Goal: Navigation & Orientation: Find specific page/section

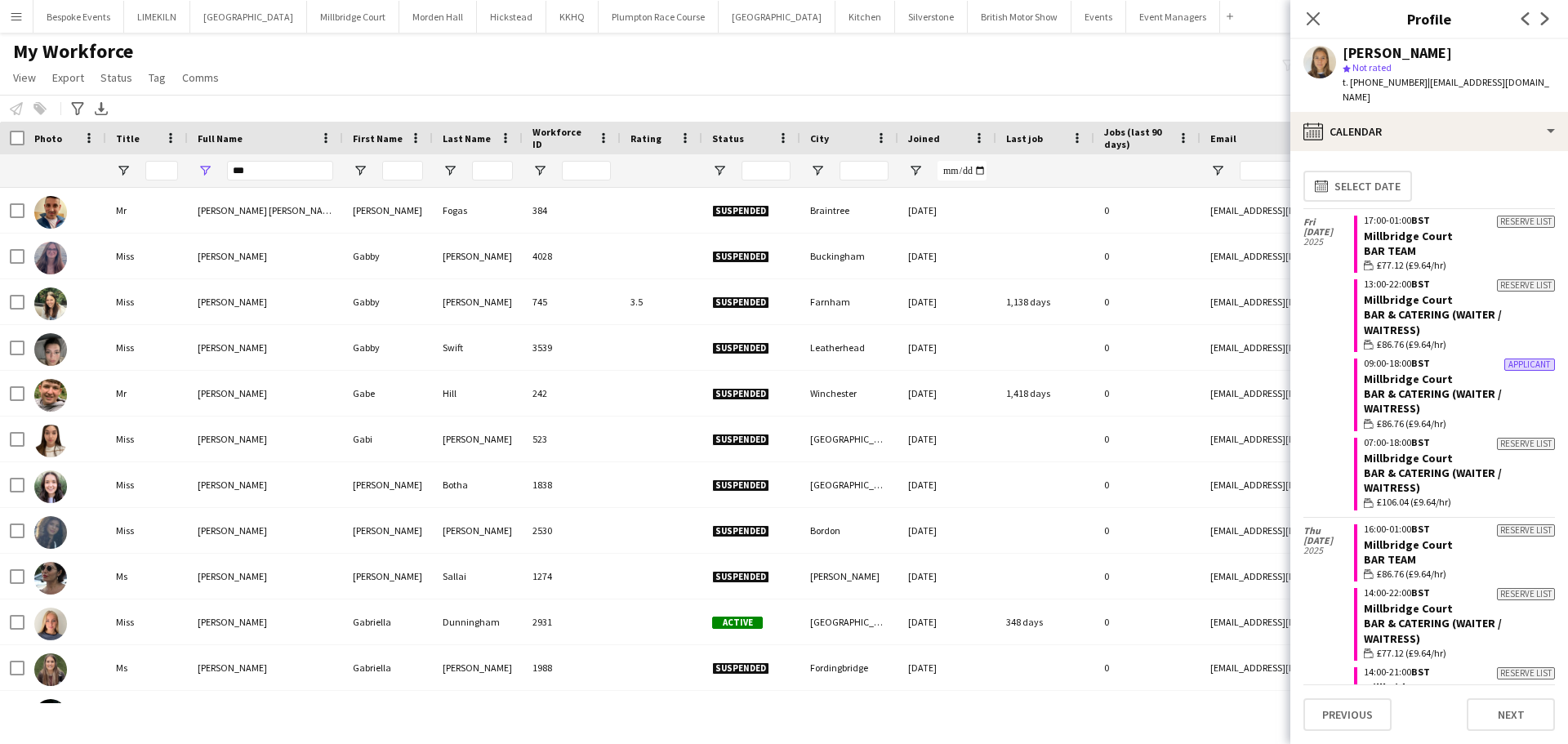
scroll to position [2166, 0]
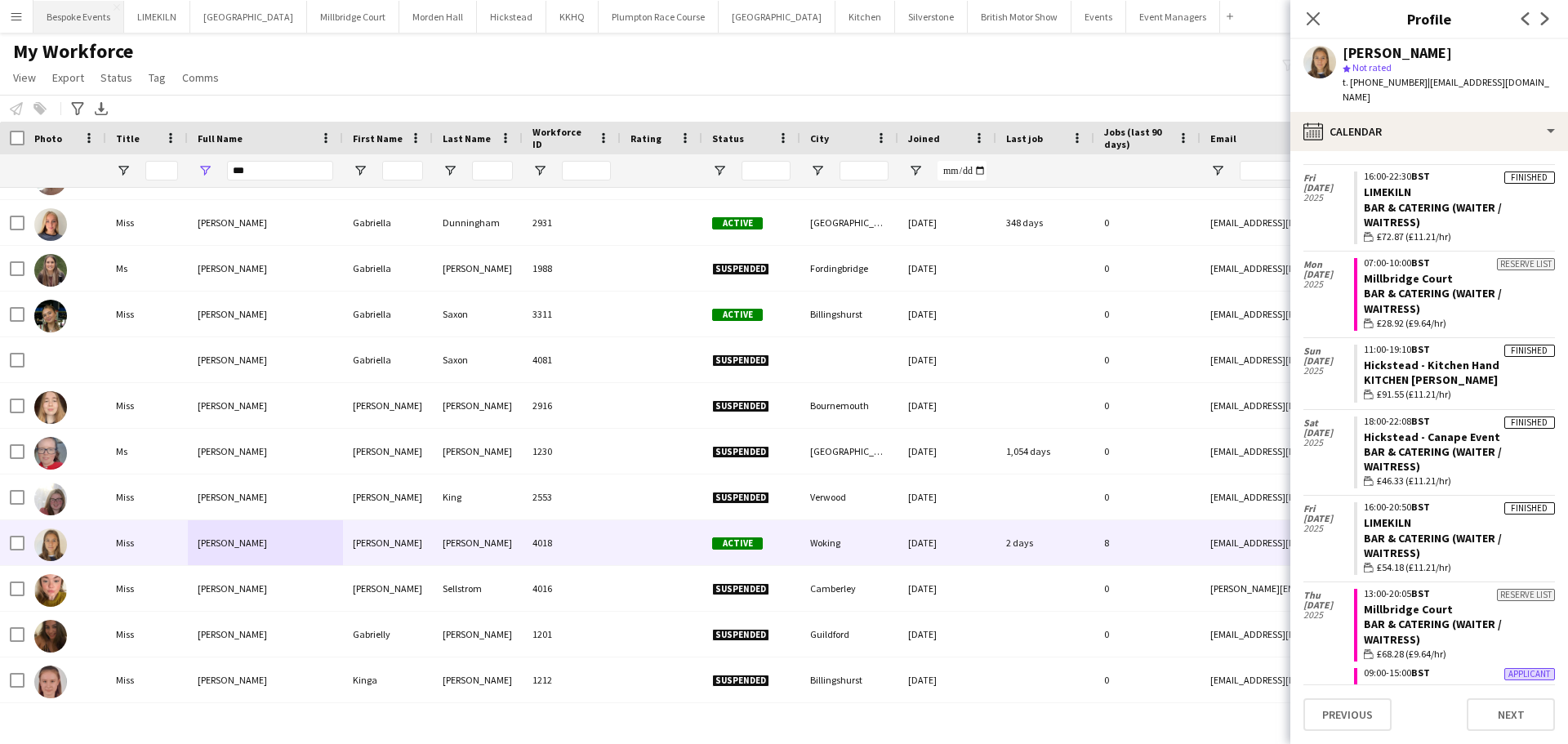
click at [62, 15] on button "Bespoke Events Close" at bounding box center [78, 17] width 90 height 32
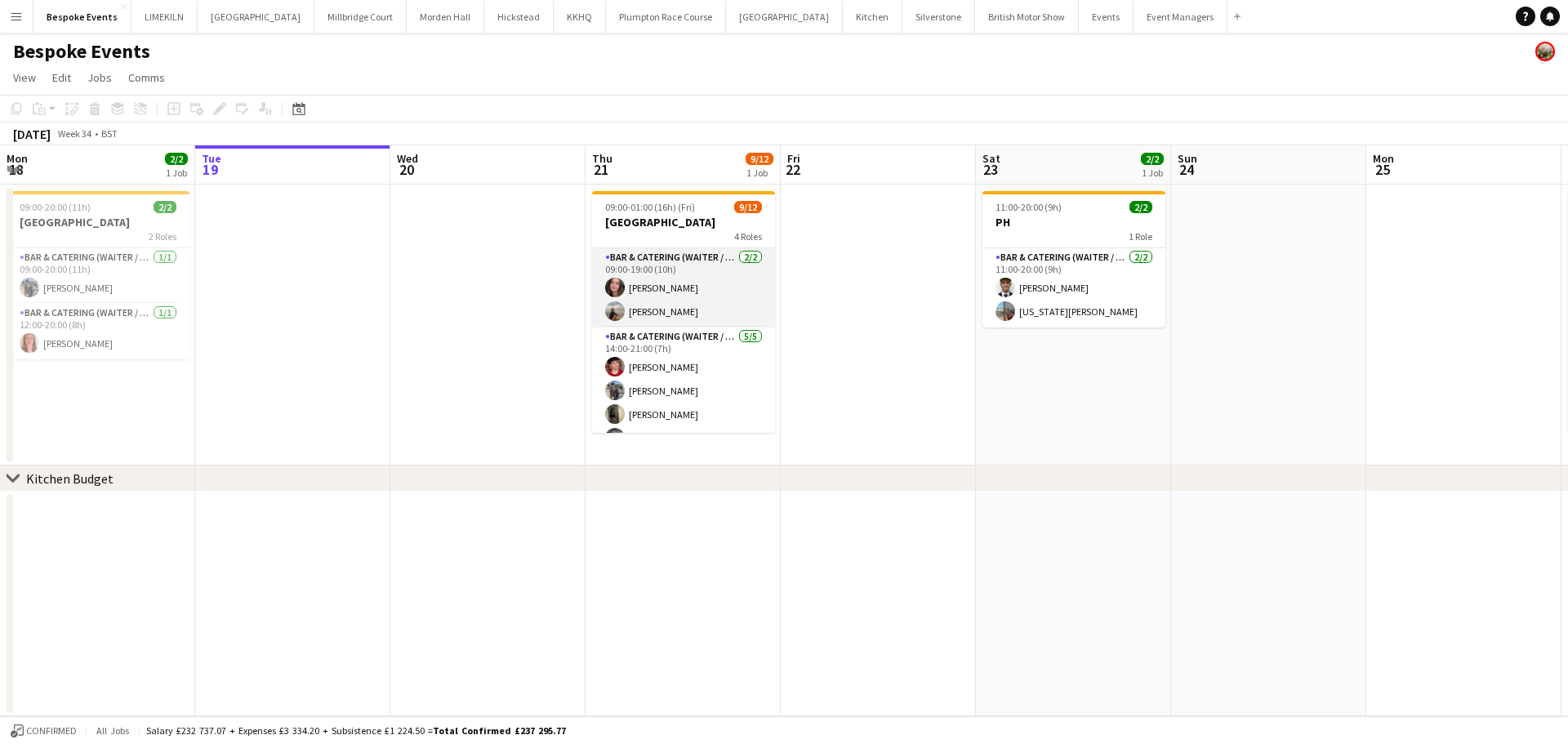
scroll to position [228, 0]
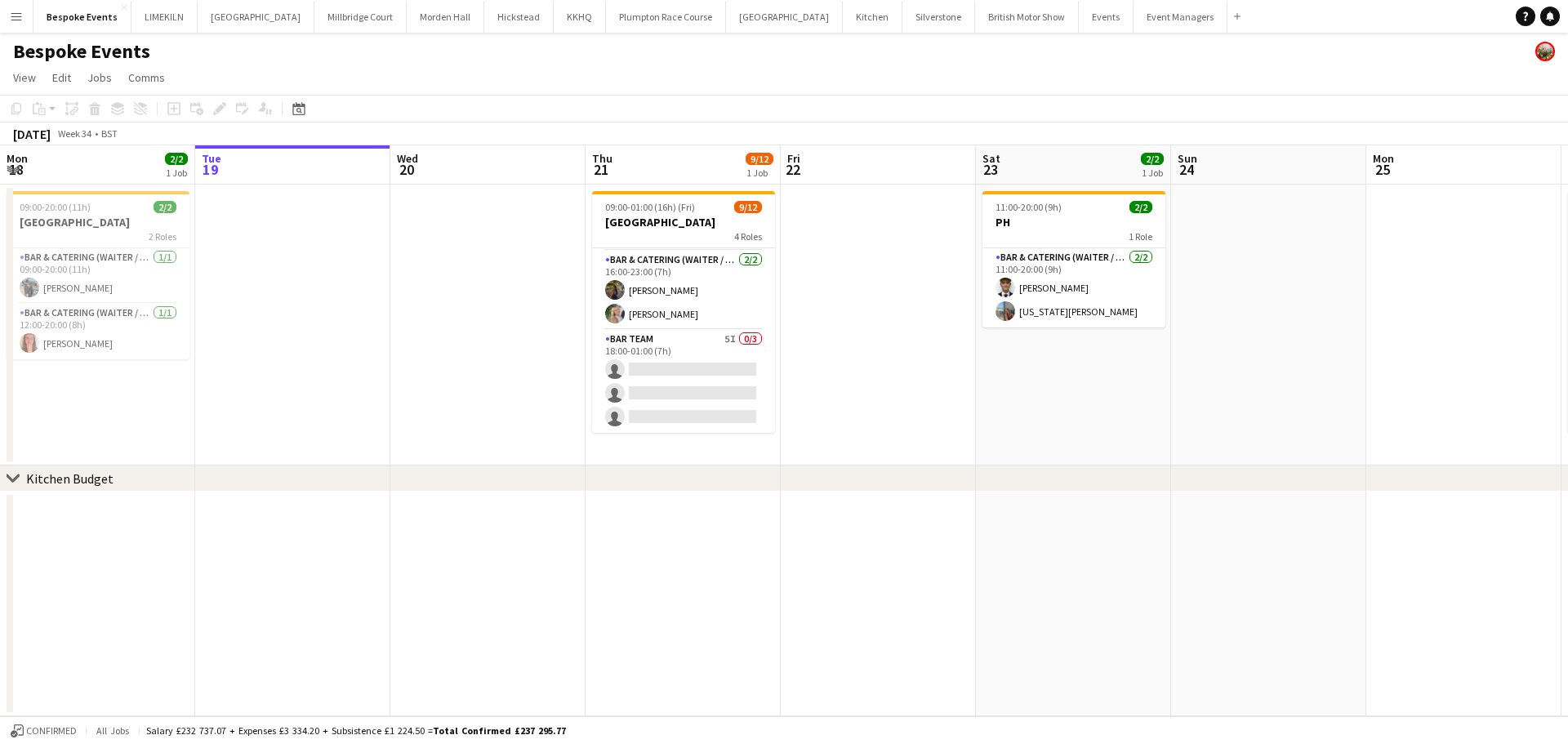
drag, startPoint x: 721, startPoint y: 360, endPoint x: 891, endPoint y: 282, distance: 187.0
click at [721, 360] on app-card-role "Bar Team 5I 0/3 18:00-01:00 (7h) single-neutral-actions single-neutral-actions …" at bounding box center [683, 381] width 183 height 103
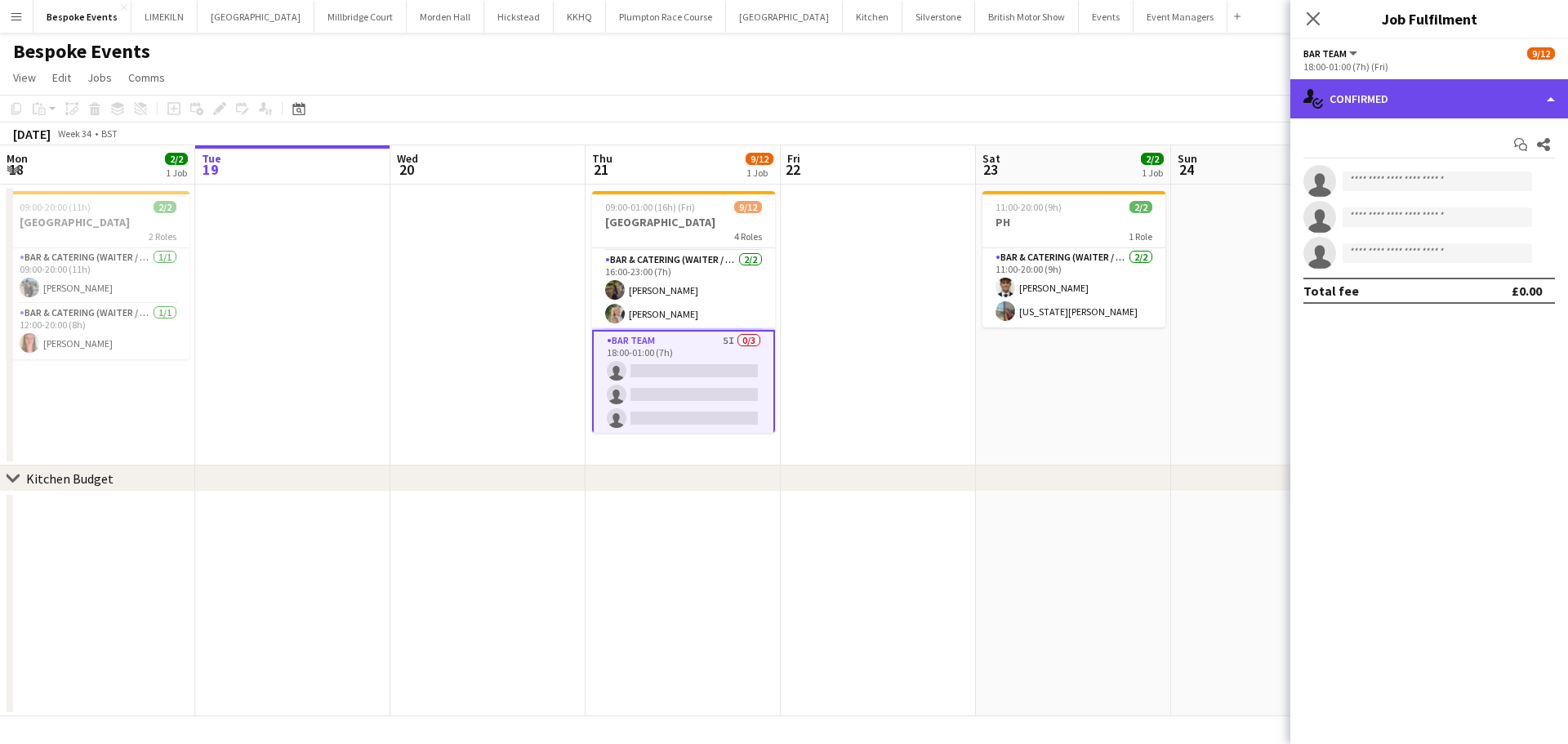
click at [1492, 92] on div "single-neutral-actions-check-2 Confirmed" at bounding box center [1429, 98] width 278 height 39
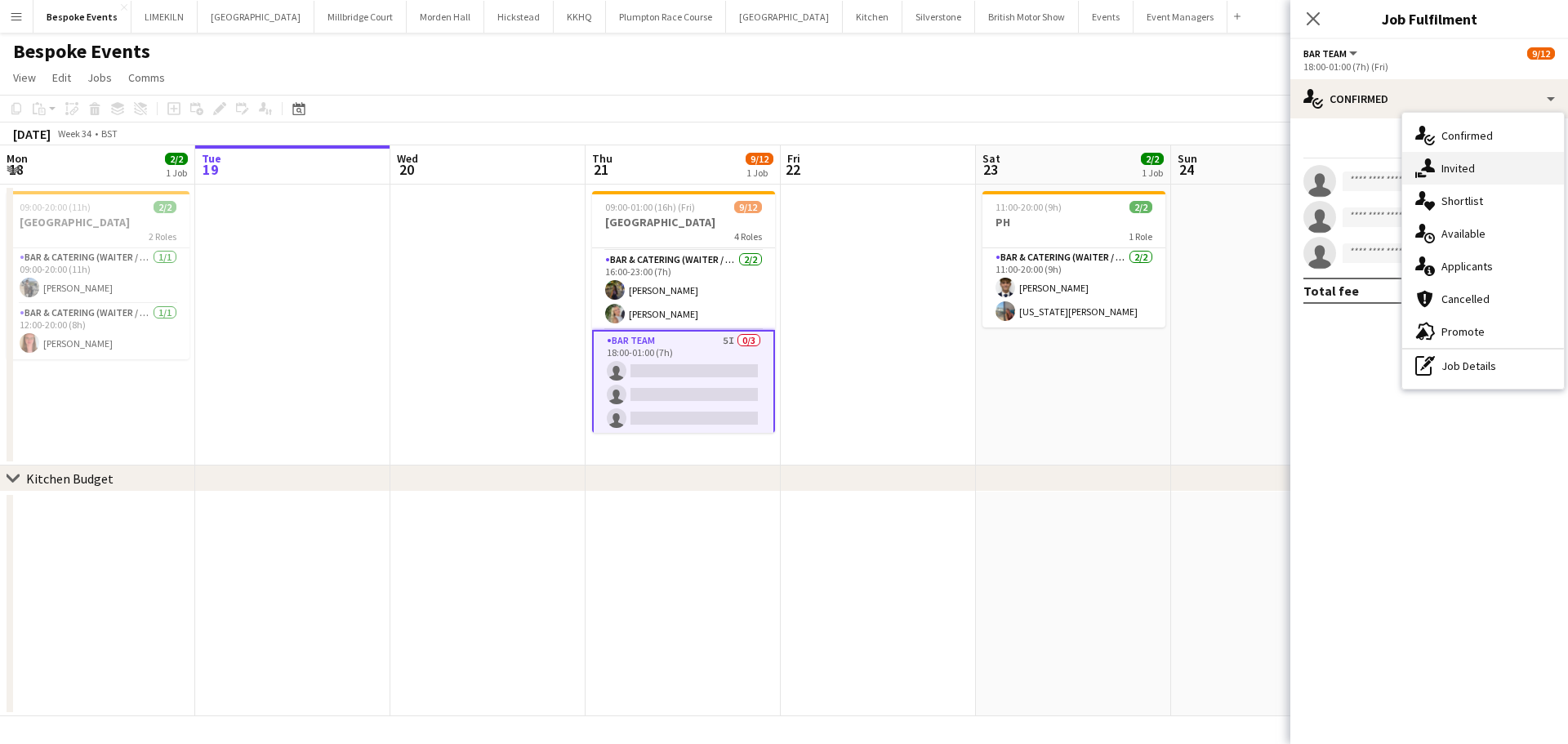
click at [1497, 161] on div "single-neutral-actions-share-1 Invited" at bounding box center [1483, 168] width 162 height 32
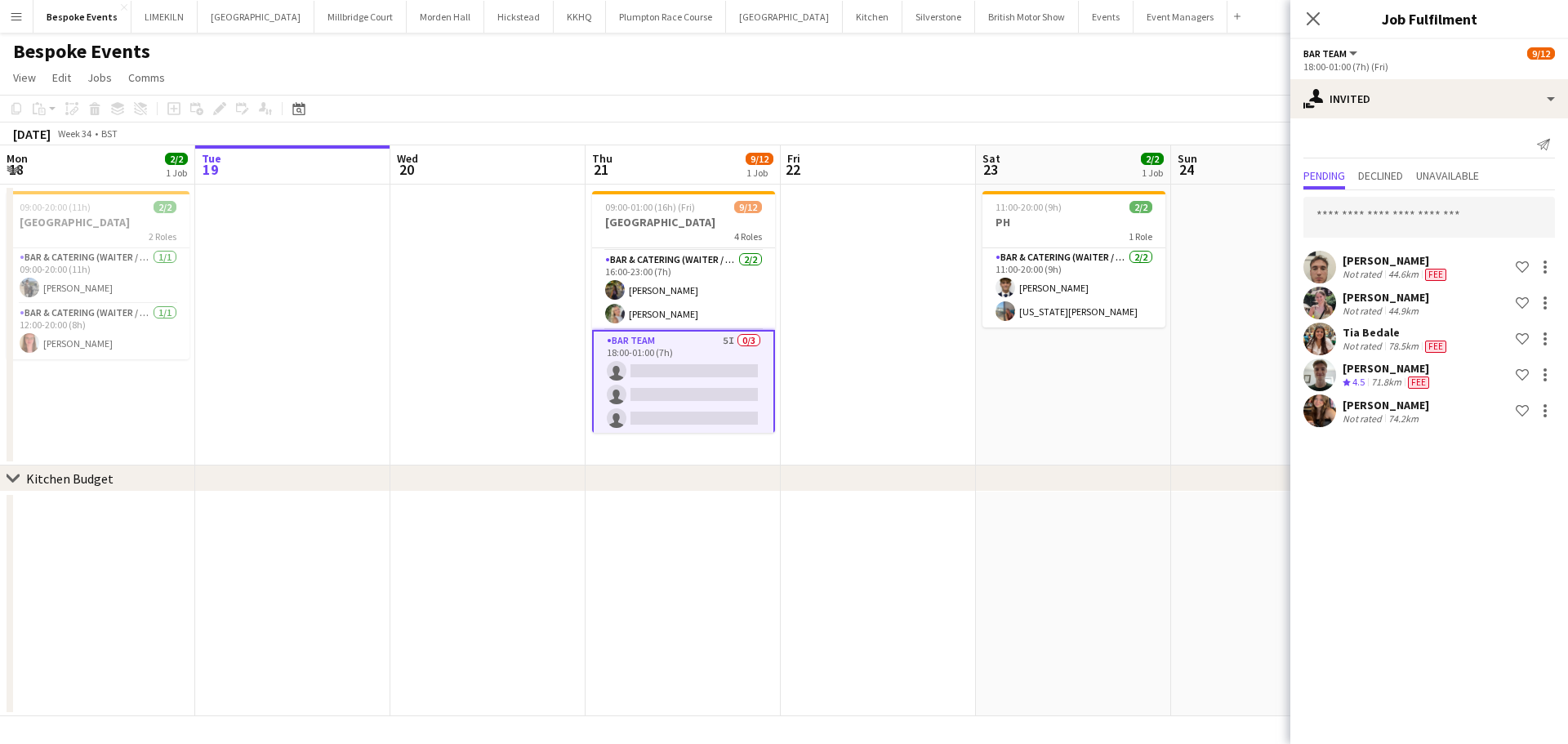
click at [1121, 399] on app-date-cell "11:00-20:00 (9h) 2/2 PH 1 Role Bar & Catering (Waiter / waitress) [DATE] 11:00-…" at bounding box center [1073, 325] width 195 height 281
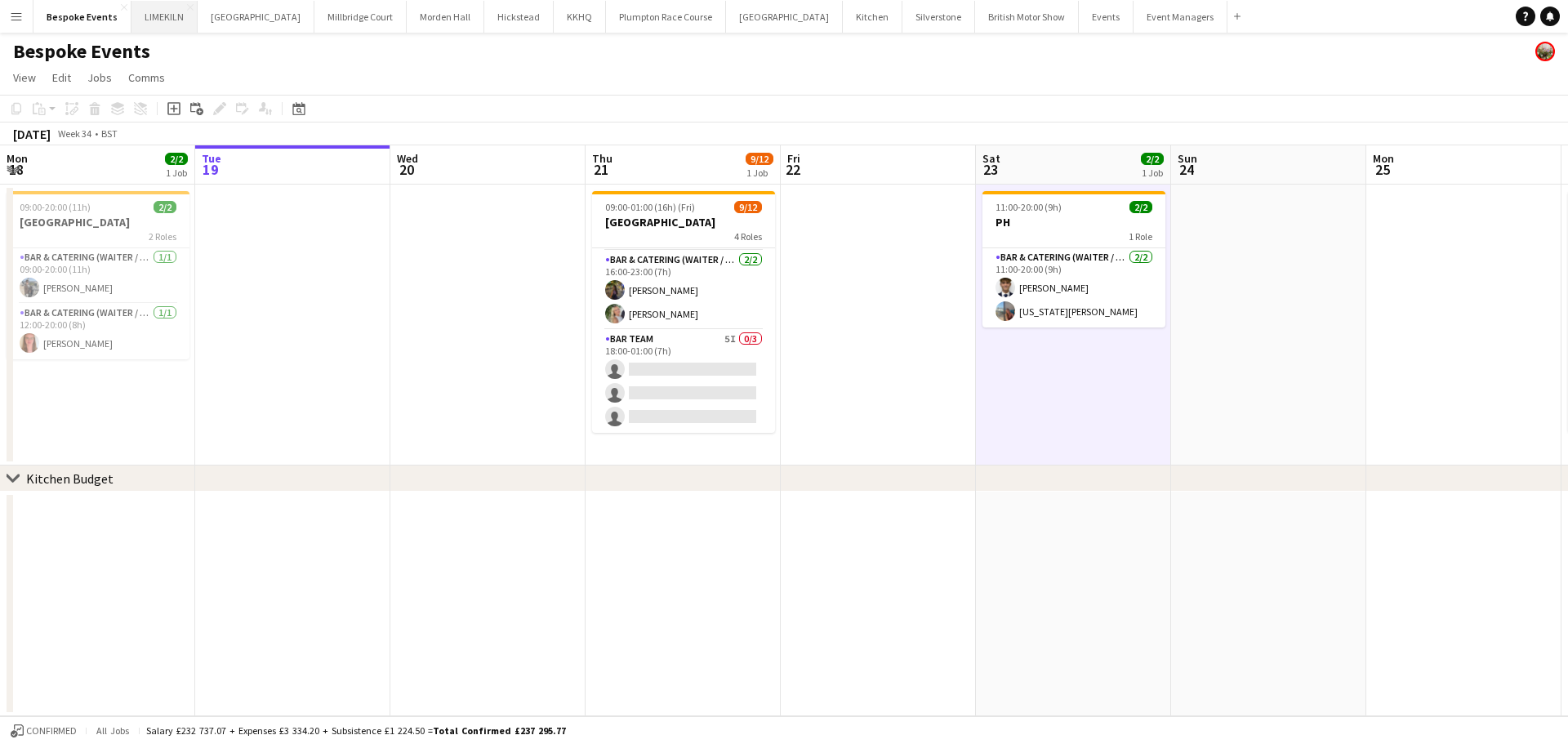
click at [154, 17] on button "LIMEKILN Close" at bounding box center [164, 17] width 66 height 32
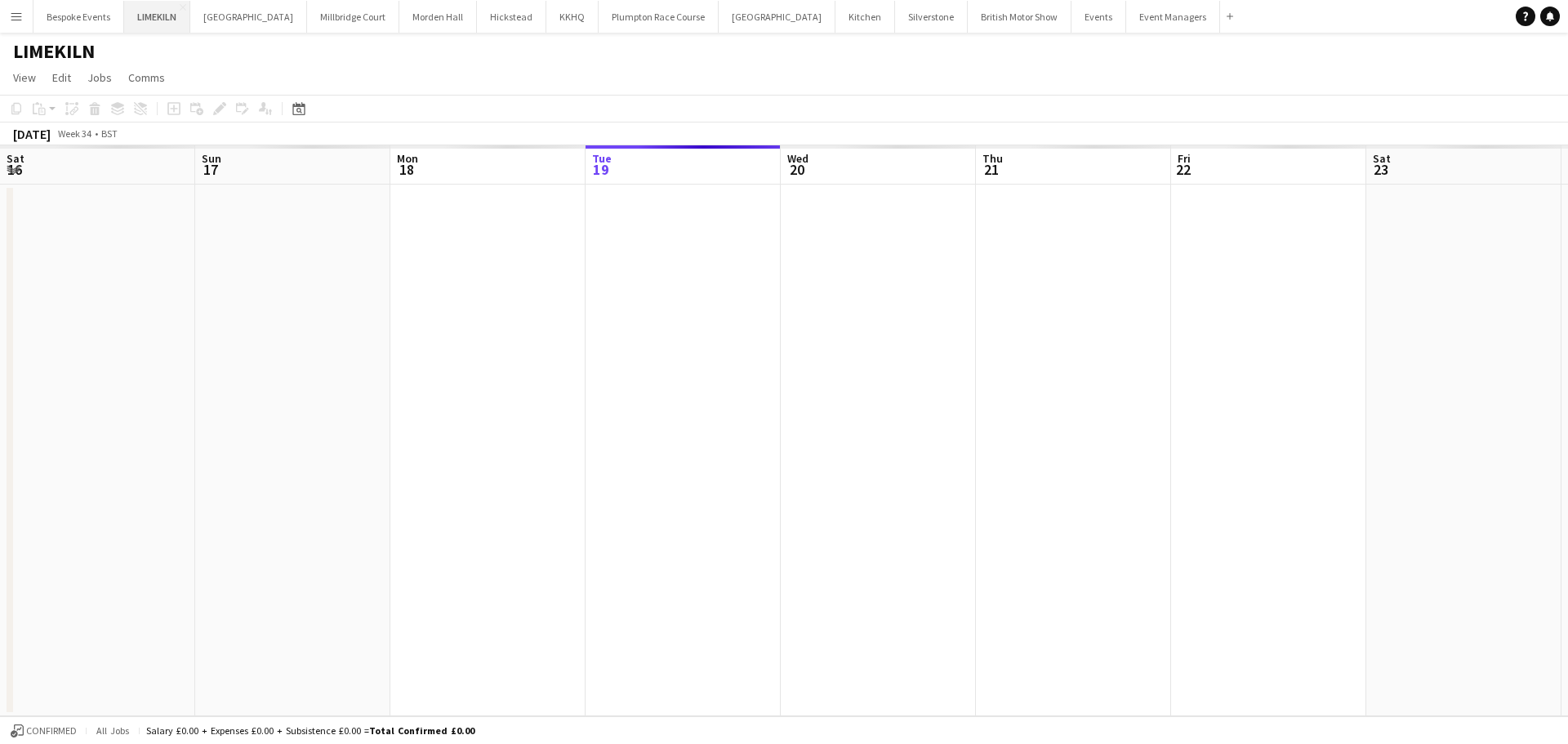
scroll to position [0, 390]
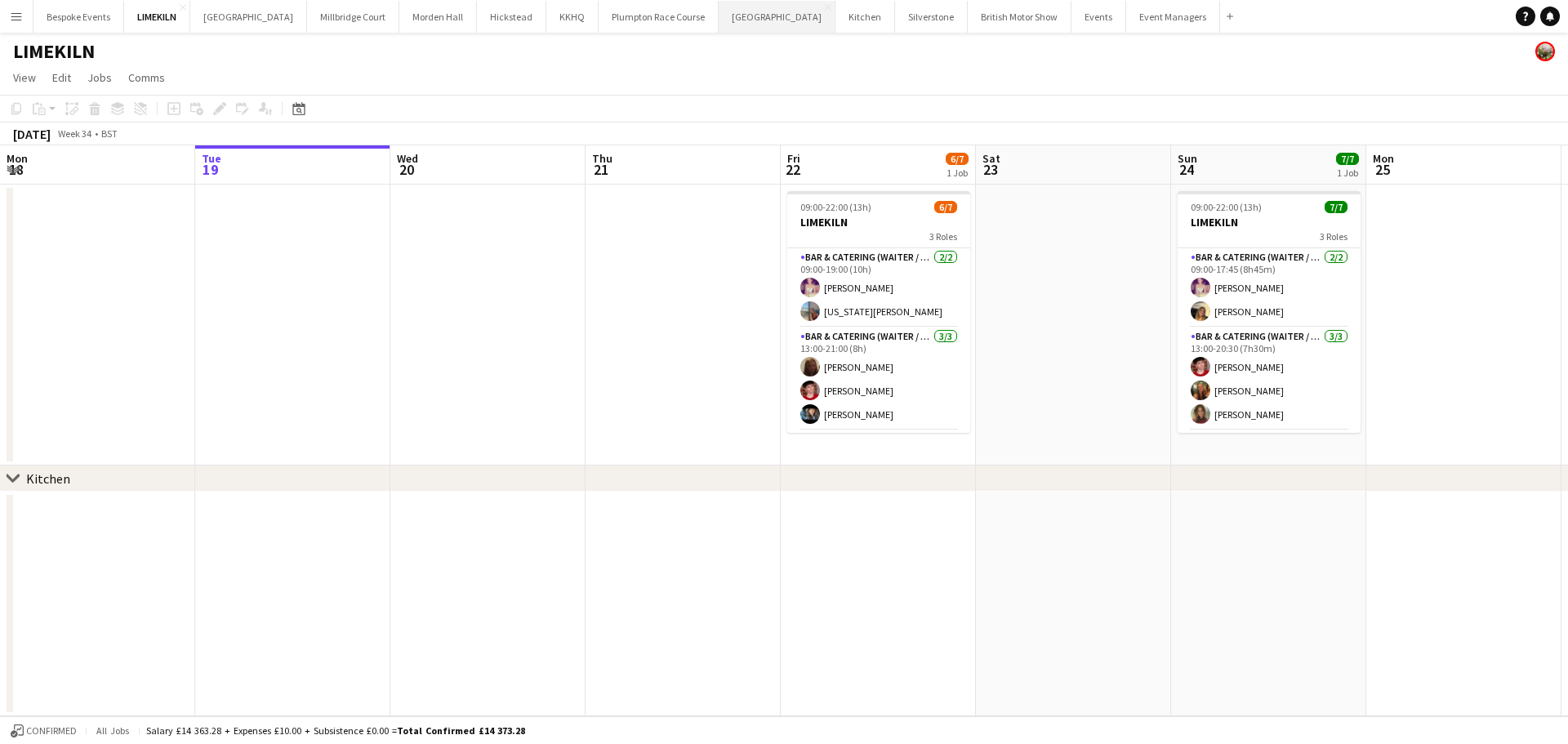
click at [719, 9] on button "[GEOGRAPHIC_DATA] Close" at bounding box center [777, 17] width 117 height 32
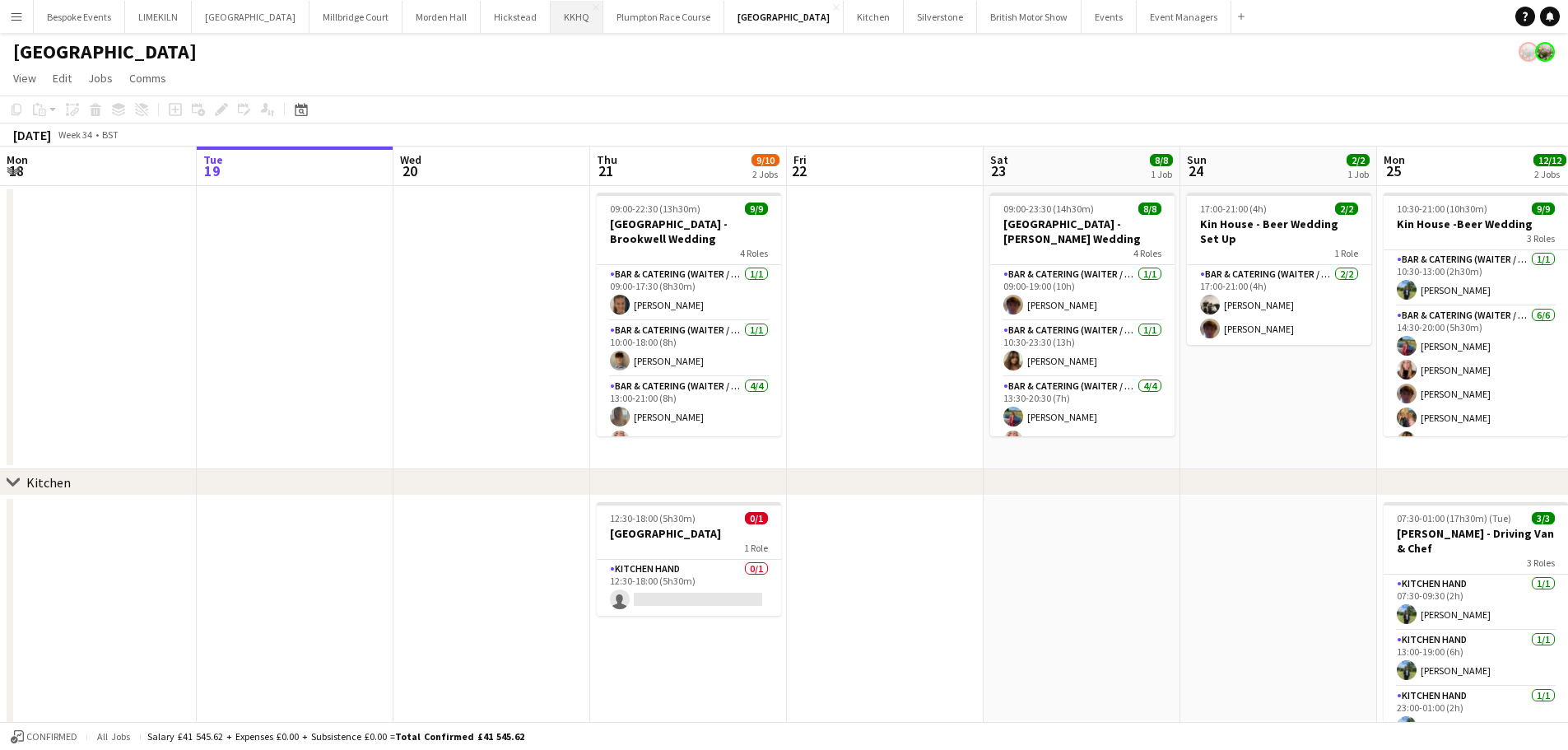
click at [551, 15] on button "KKHQ Close" at bounding box center [576, 17] width 53 height 32
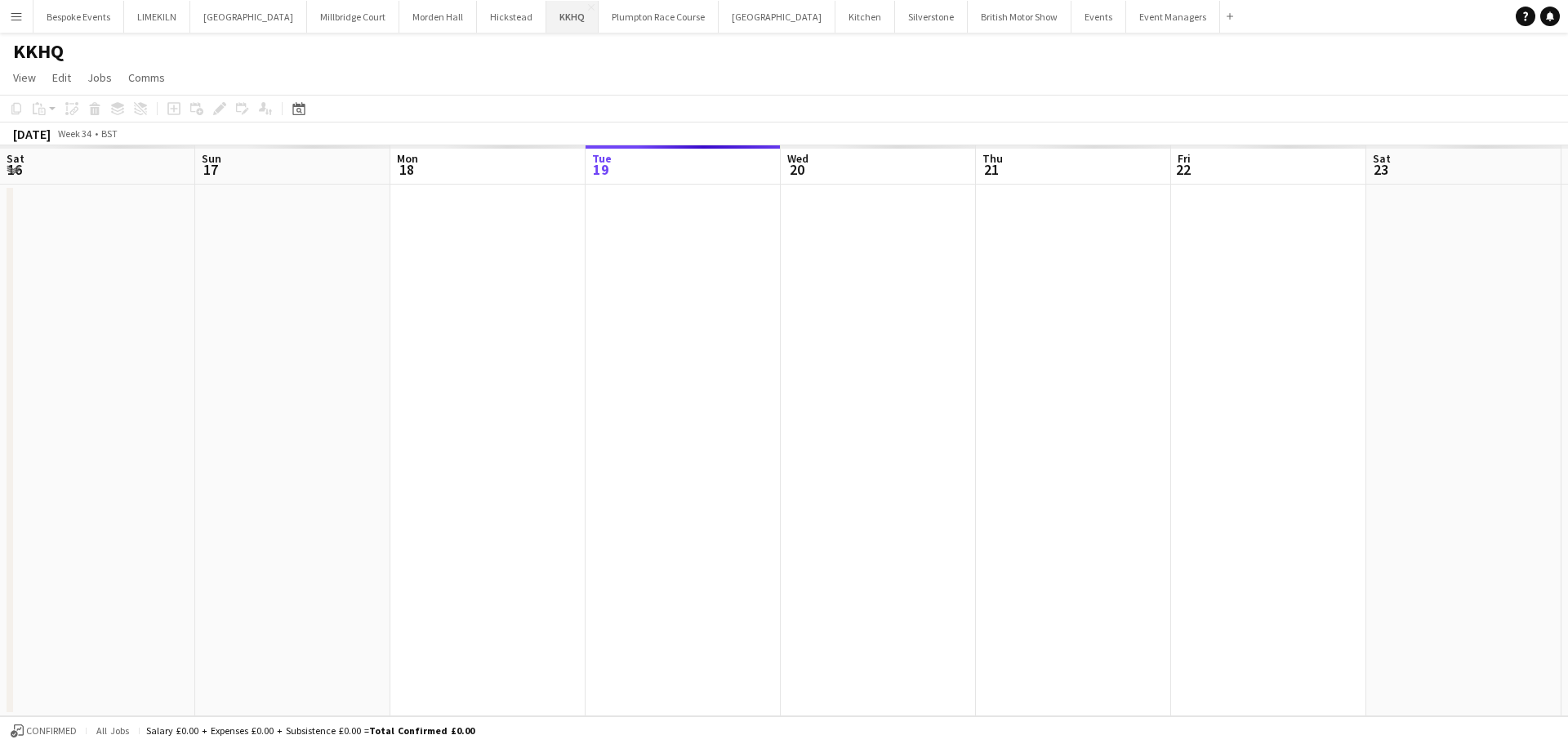
scroll to position [0, 390]
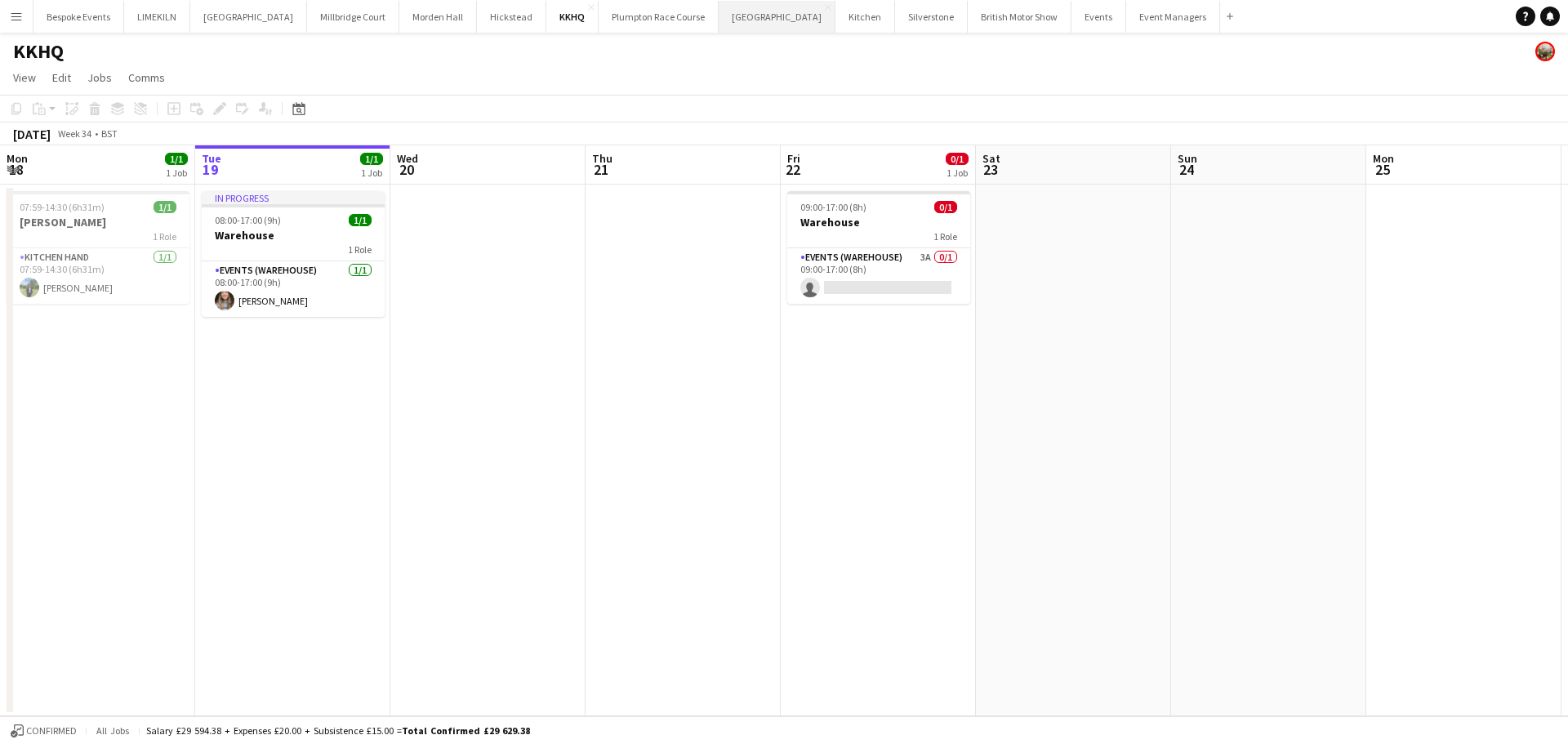
click at [725, 22] on button "[GEOGRAPHIC_DATA] Close" at bounding box center [777, 17] width 117 height 32
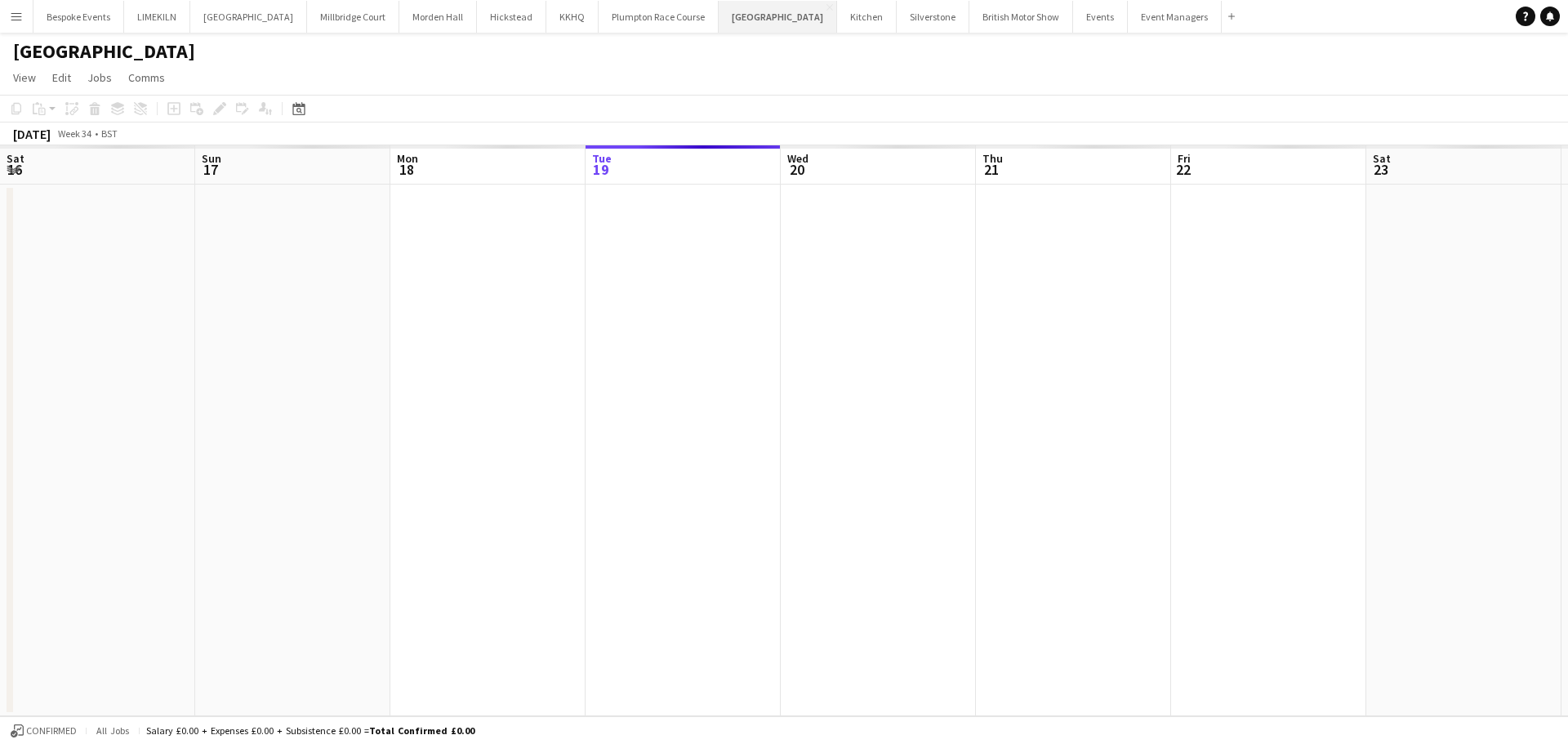
scroll to position [0, 390]
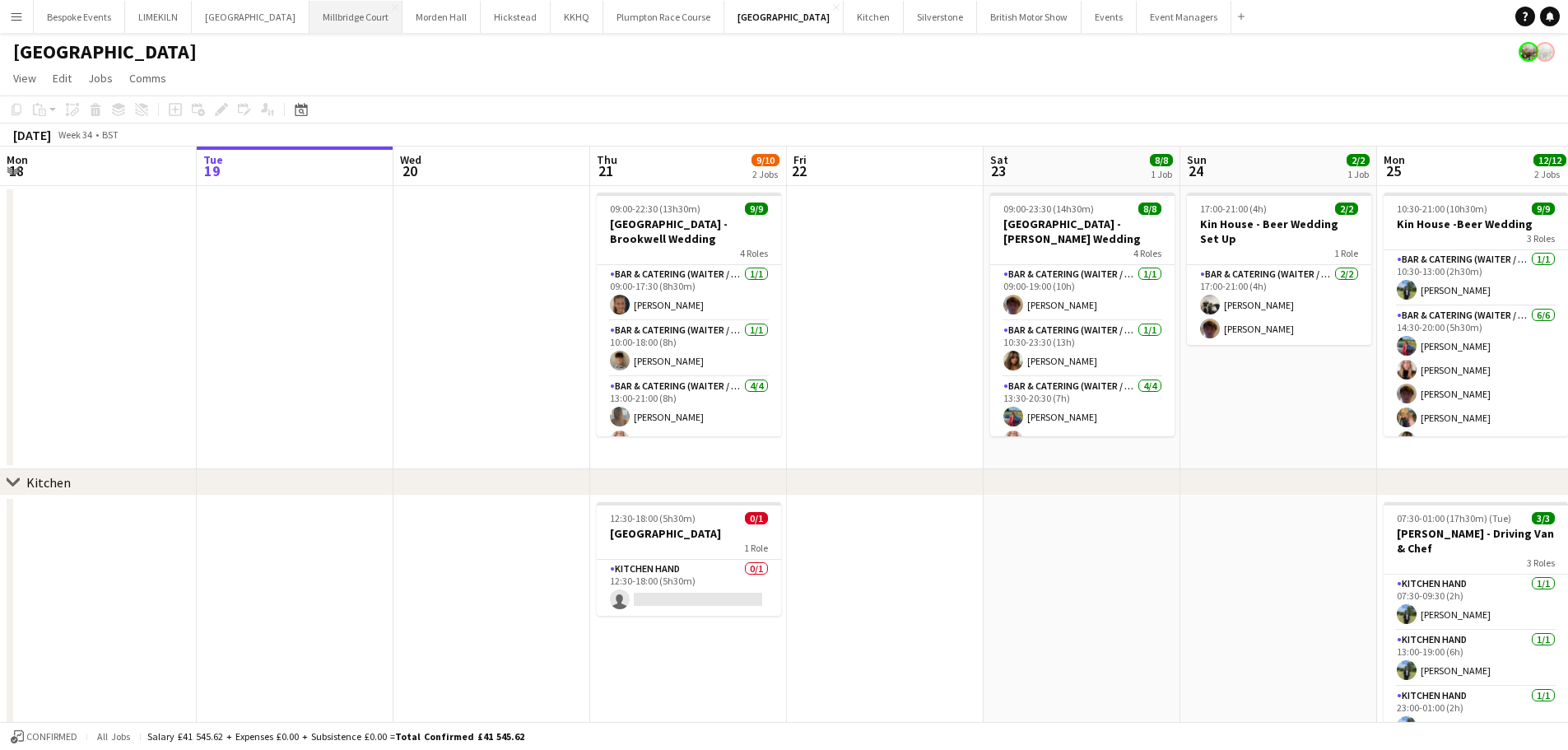
click at [324, 13] on button "[GEOGRAPHIC_DATA]" at bounding box center [356, 17] width 93 height 32
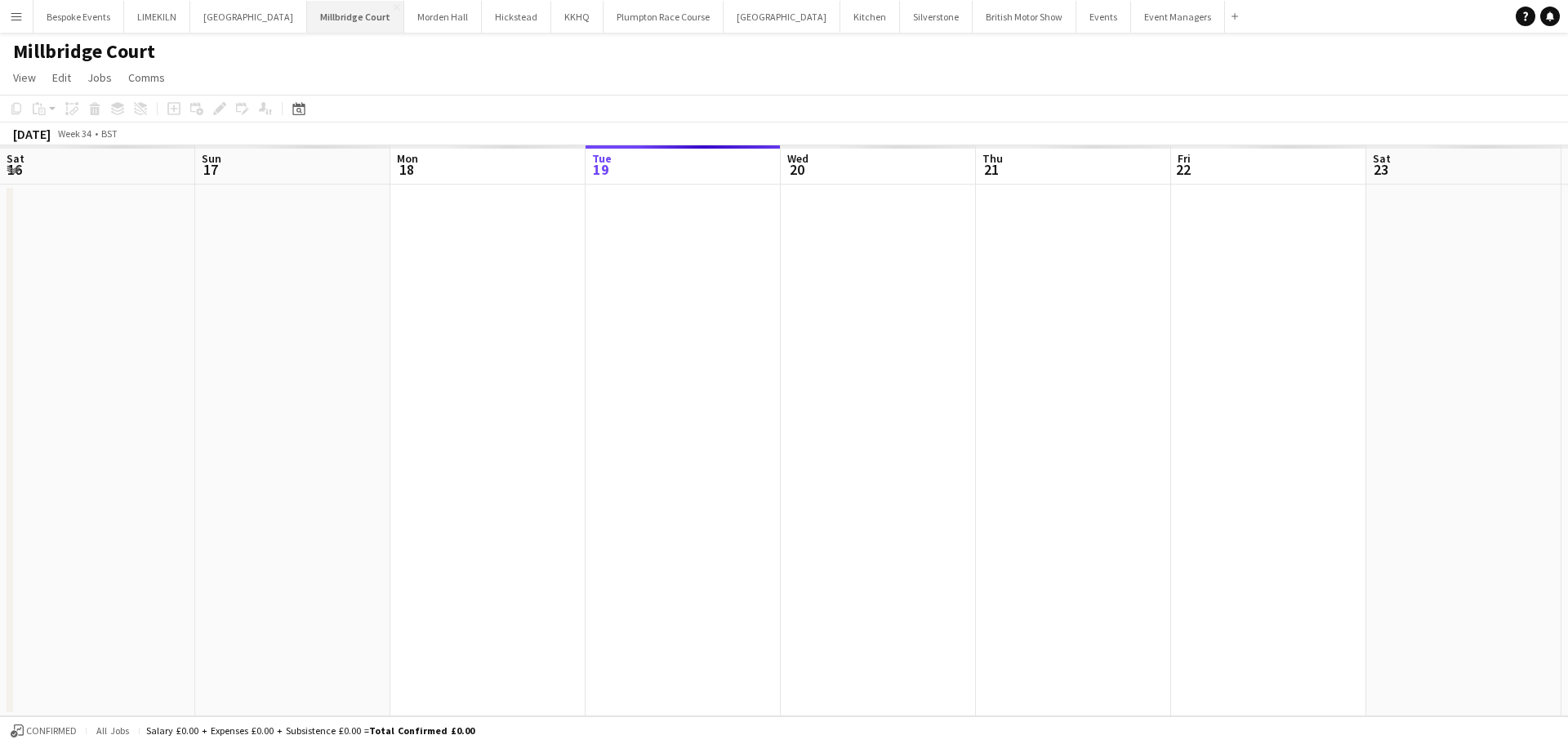
scroll to position [0, 390]
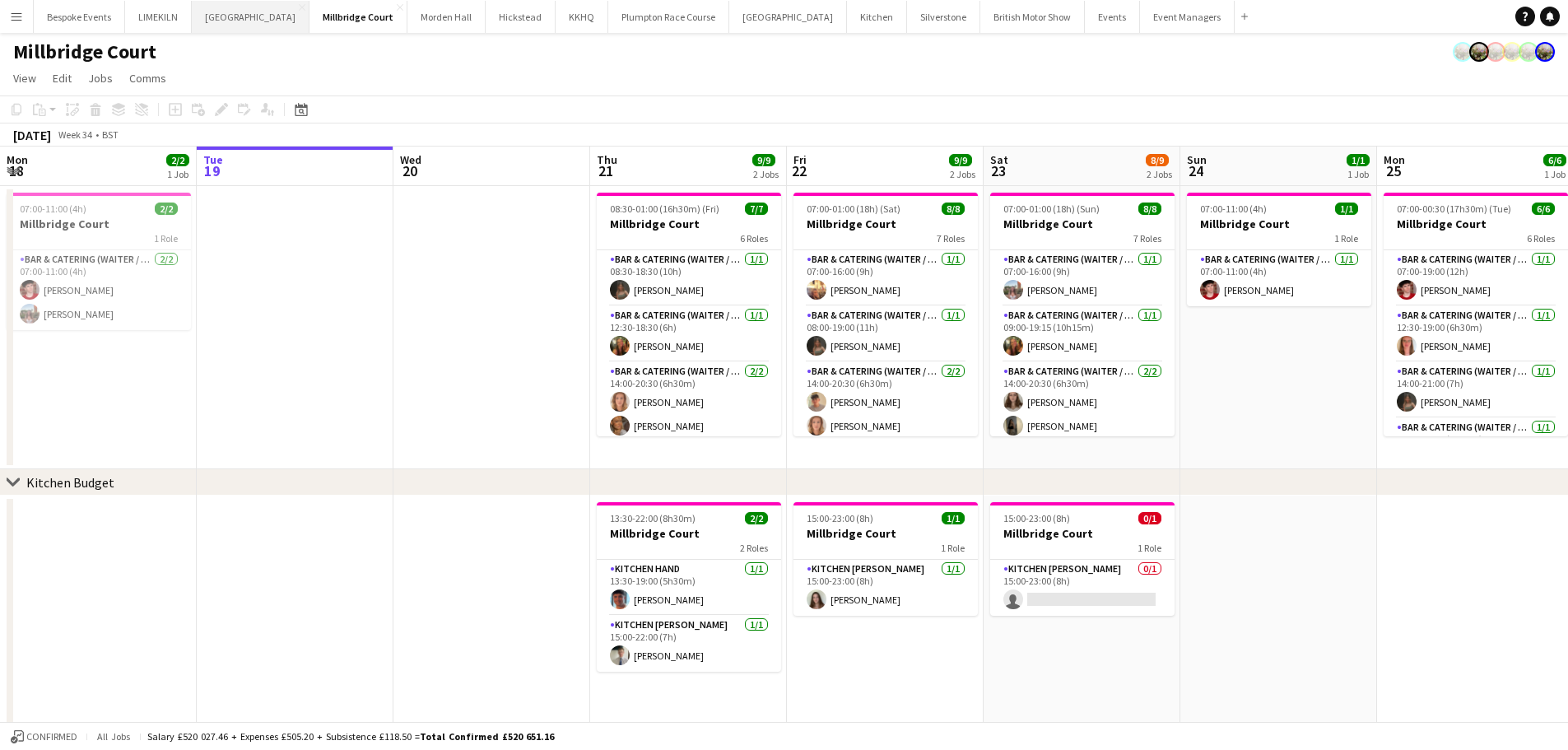
click at [209, 26] on button "[GEOGRAPHIC_DATA] Close" at bounding box center [250, 17] width 118 height 32
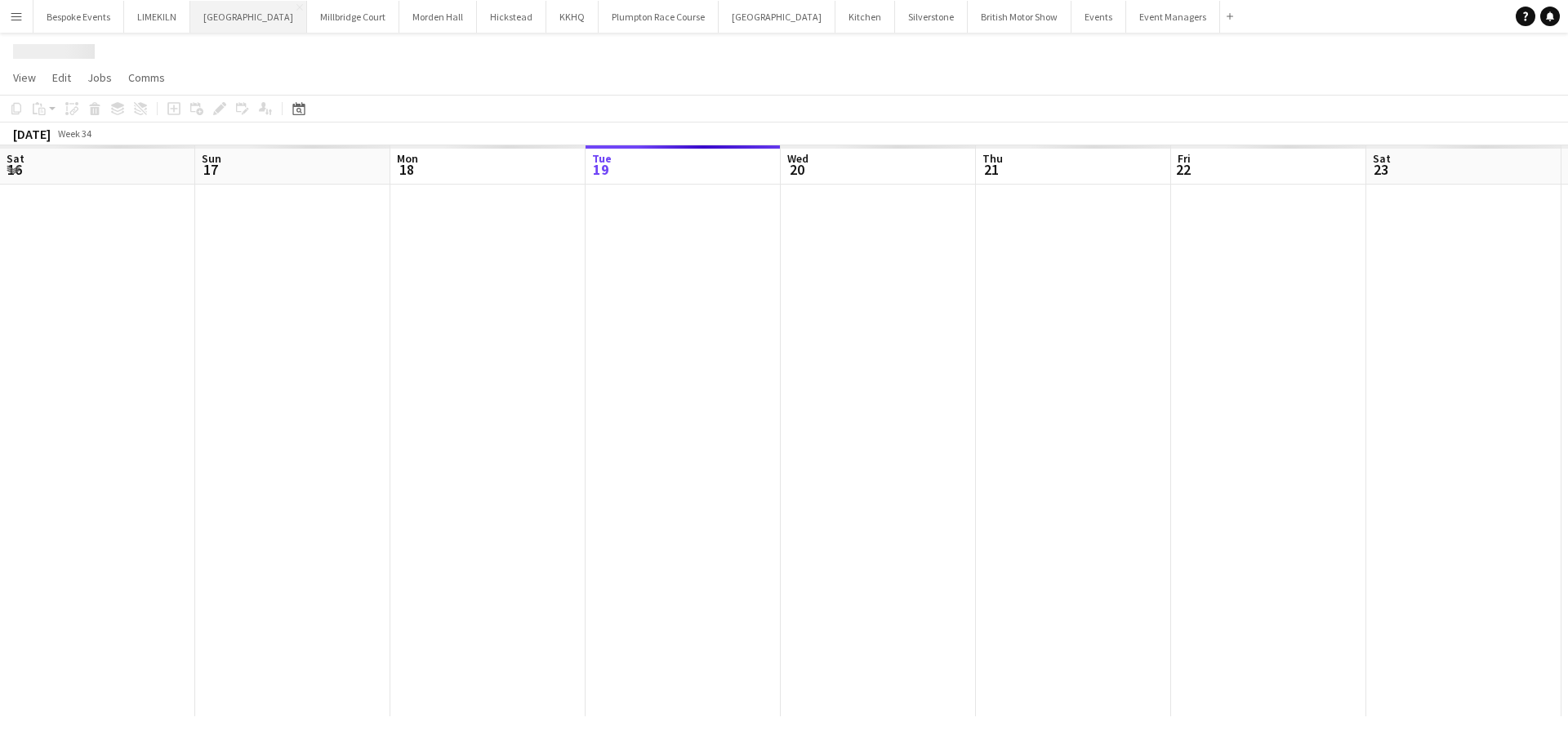
scroll to position [0, 390]
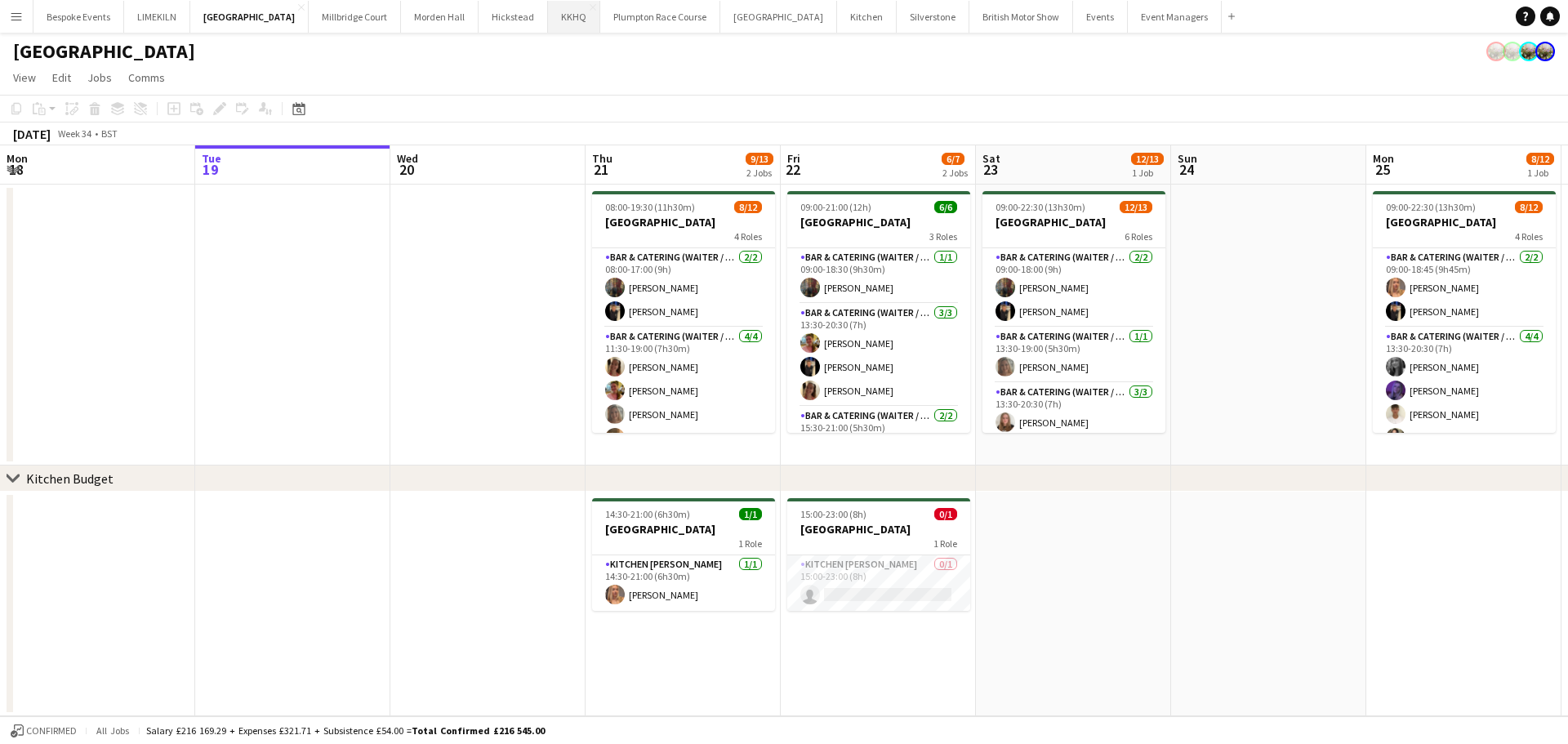
click at [548, 22] on button "KKHQ Close" at bounding box center [574, 17] width 52 height 32
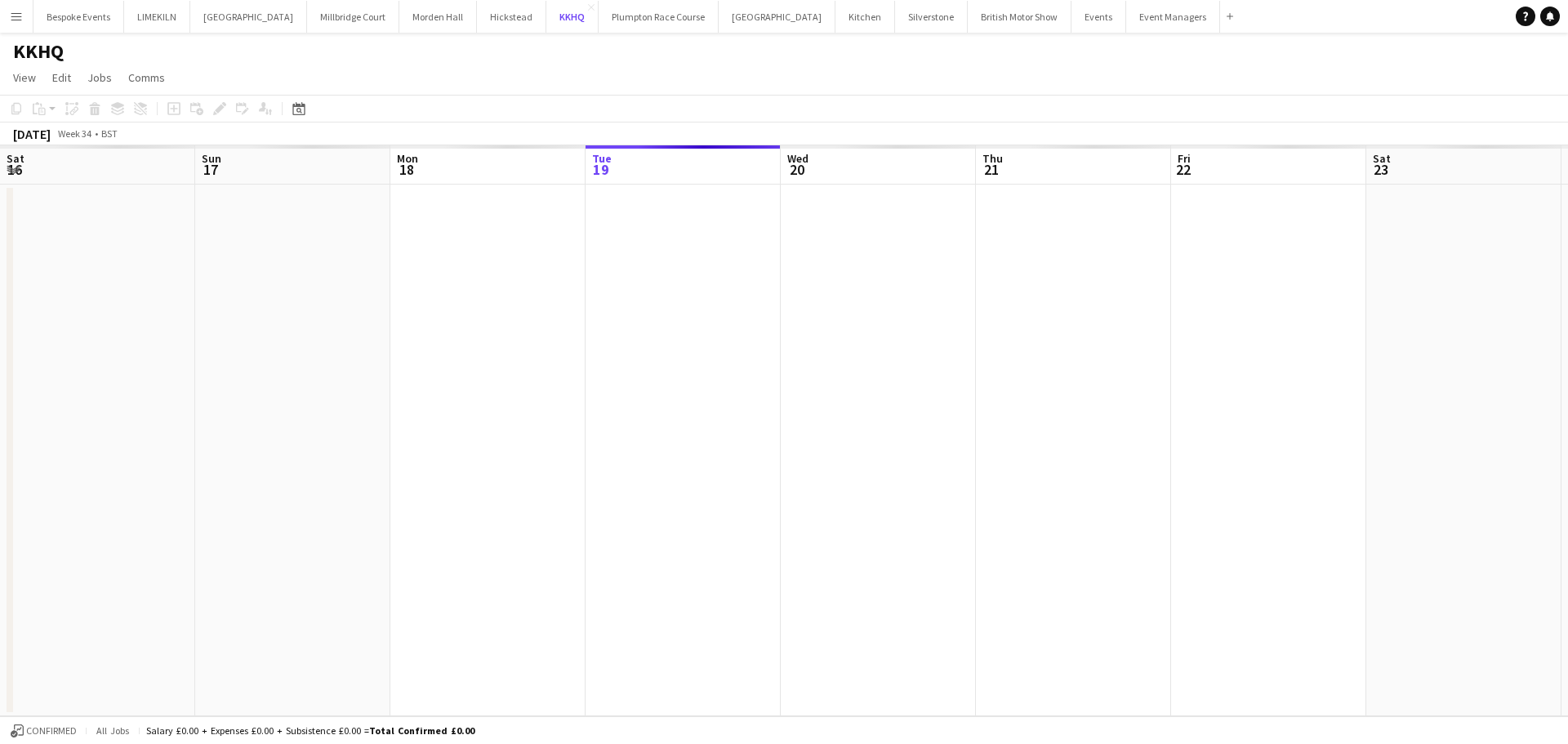
scroll to position [0, 390]
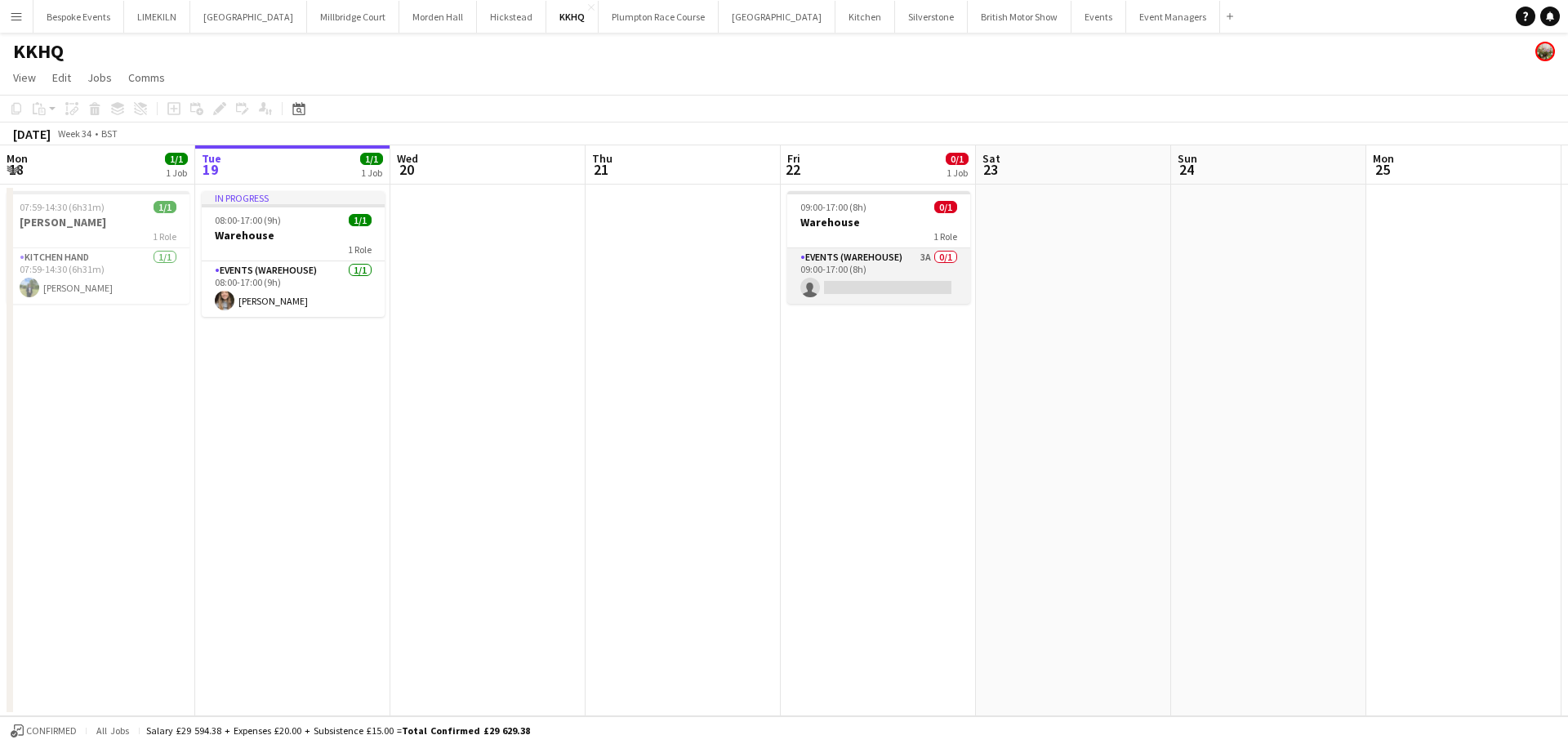
click at [908, 274] on app-card-role "Events (Warehouse) 3A 0/1 09:00-17:00 (8h) single-neutral-actions" at bounding box center [878, 276] width 183 height 56
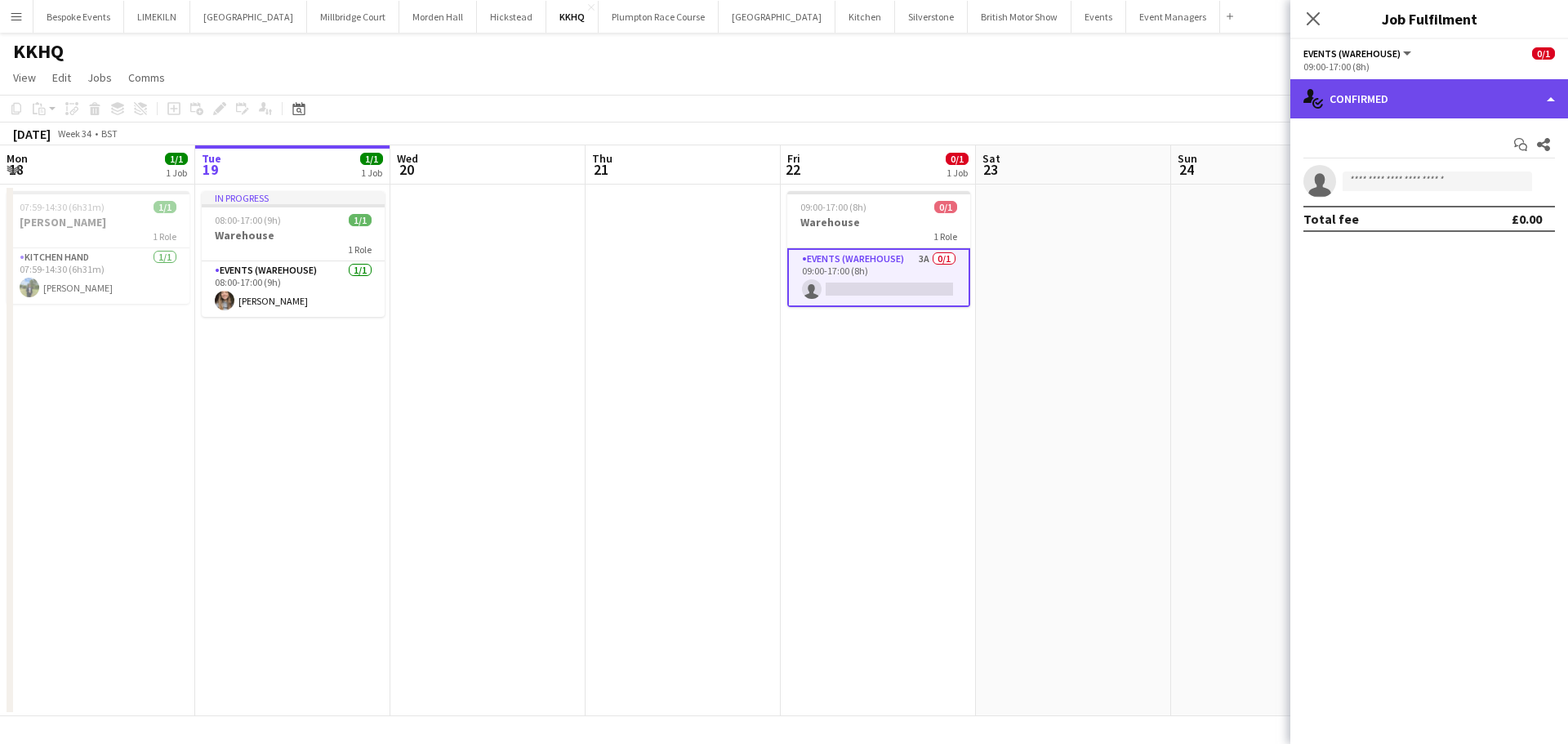
click at [1506, 99] on div "single-neutral-actions-check-2 Confirmed" at bounding box center [1429, 98] width 278 height 39
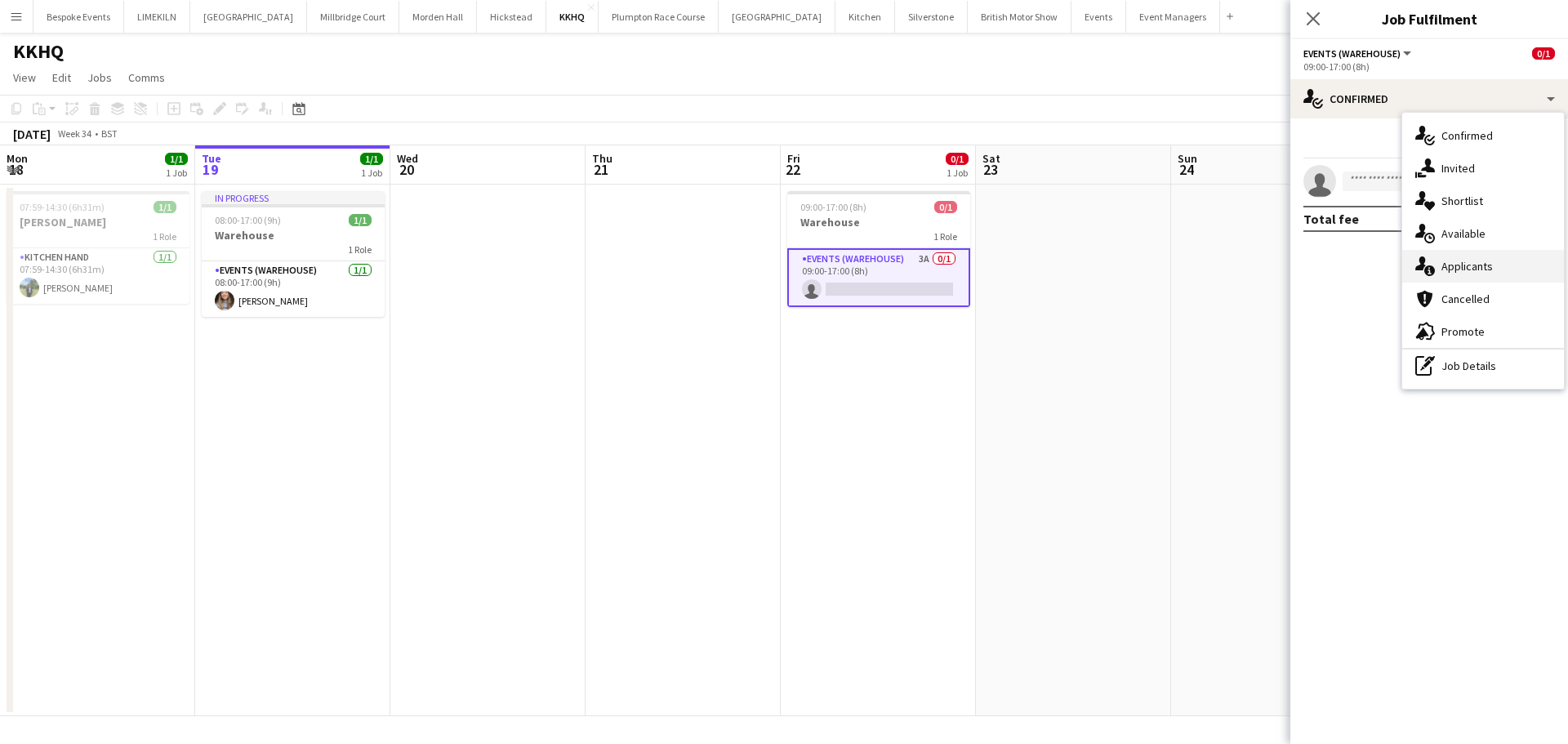
click at [1490, 271] on div "single-neutral-actions-information Applicants" at bounding box center [1483, 266] width 162 height 32
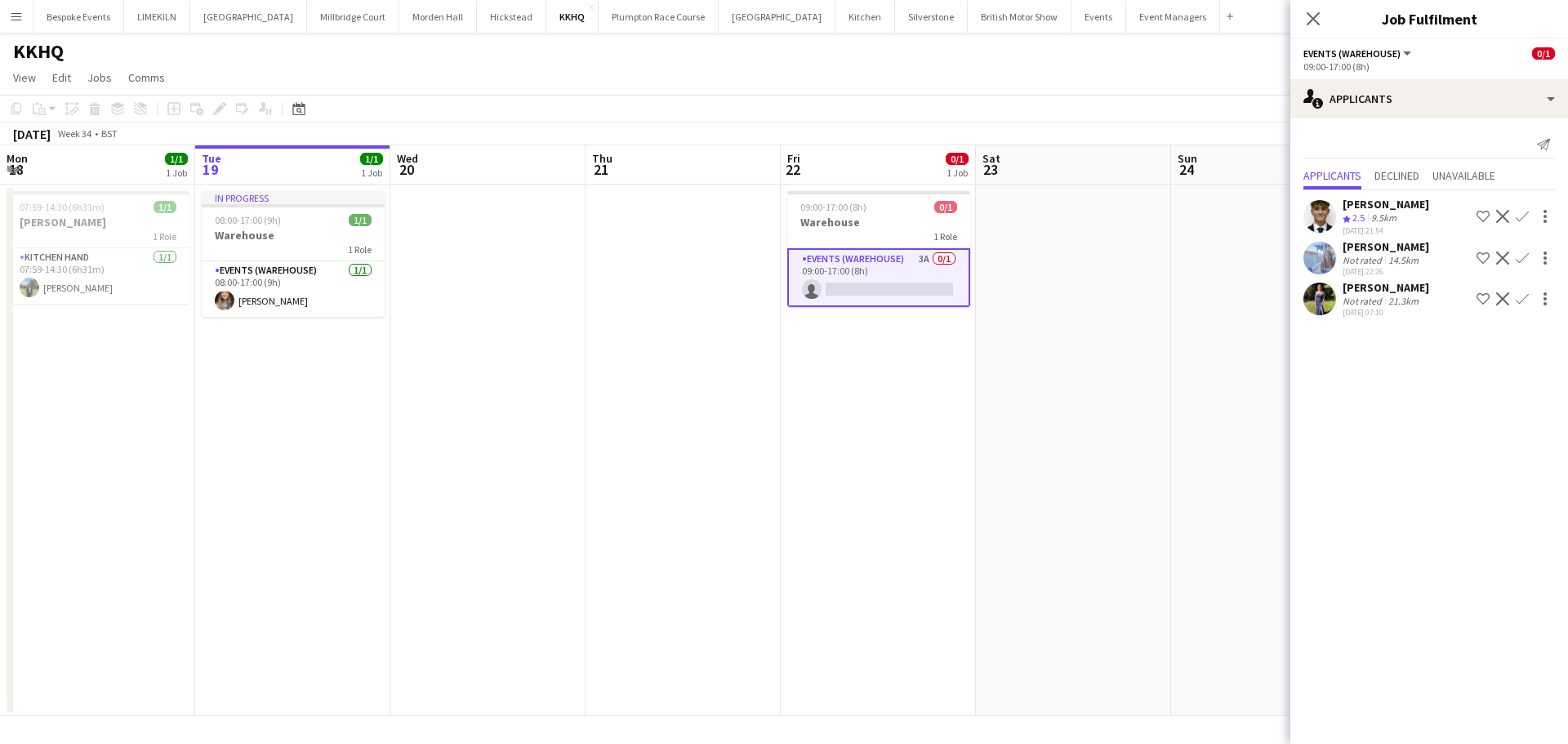
click at [1100, 386] on app-date-cell at bounding box center [1073, 450] width 195 height 532
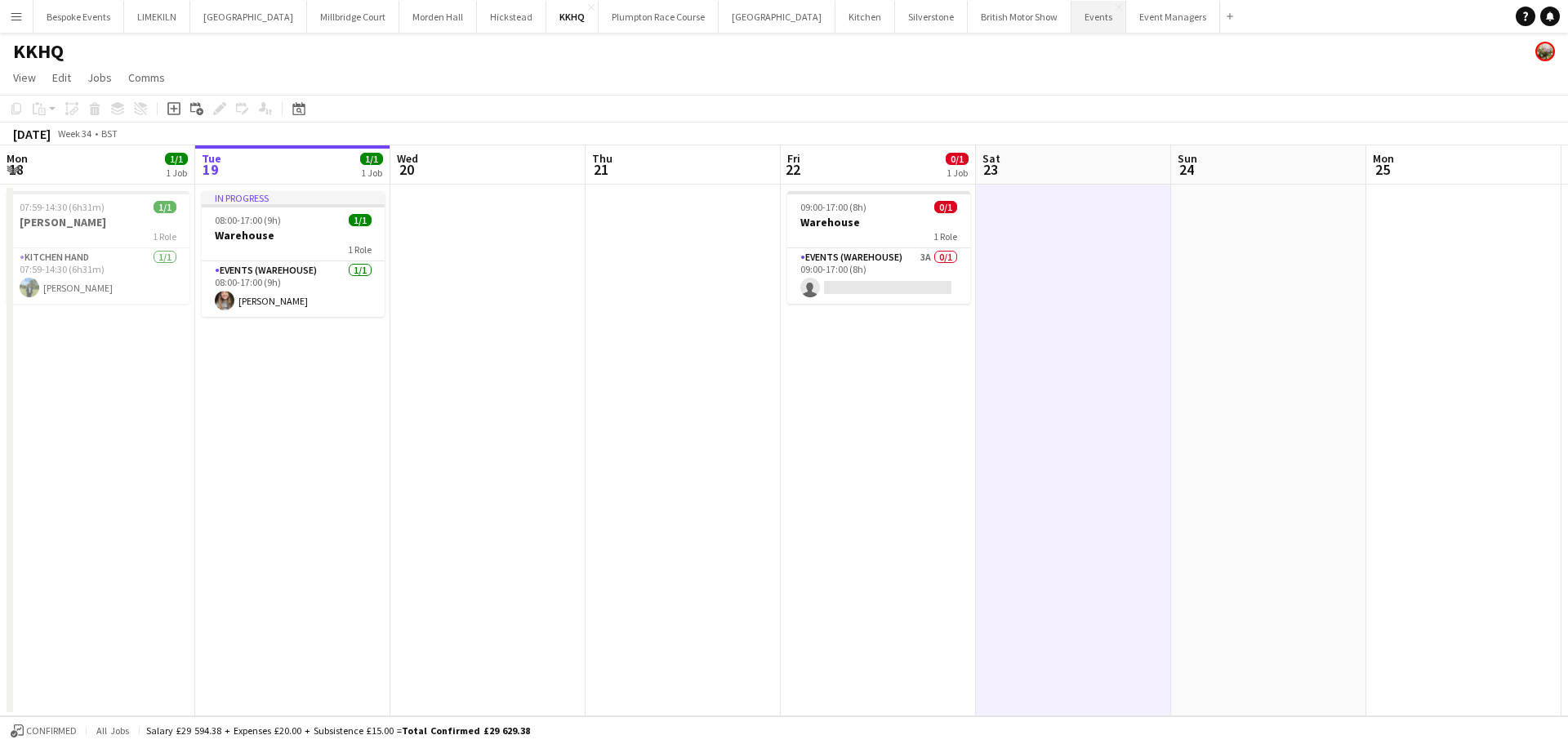
click at [1072, 17] on button "Events Close" at bounding box center [1099, 17] width 55 height 32
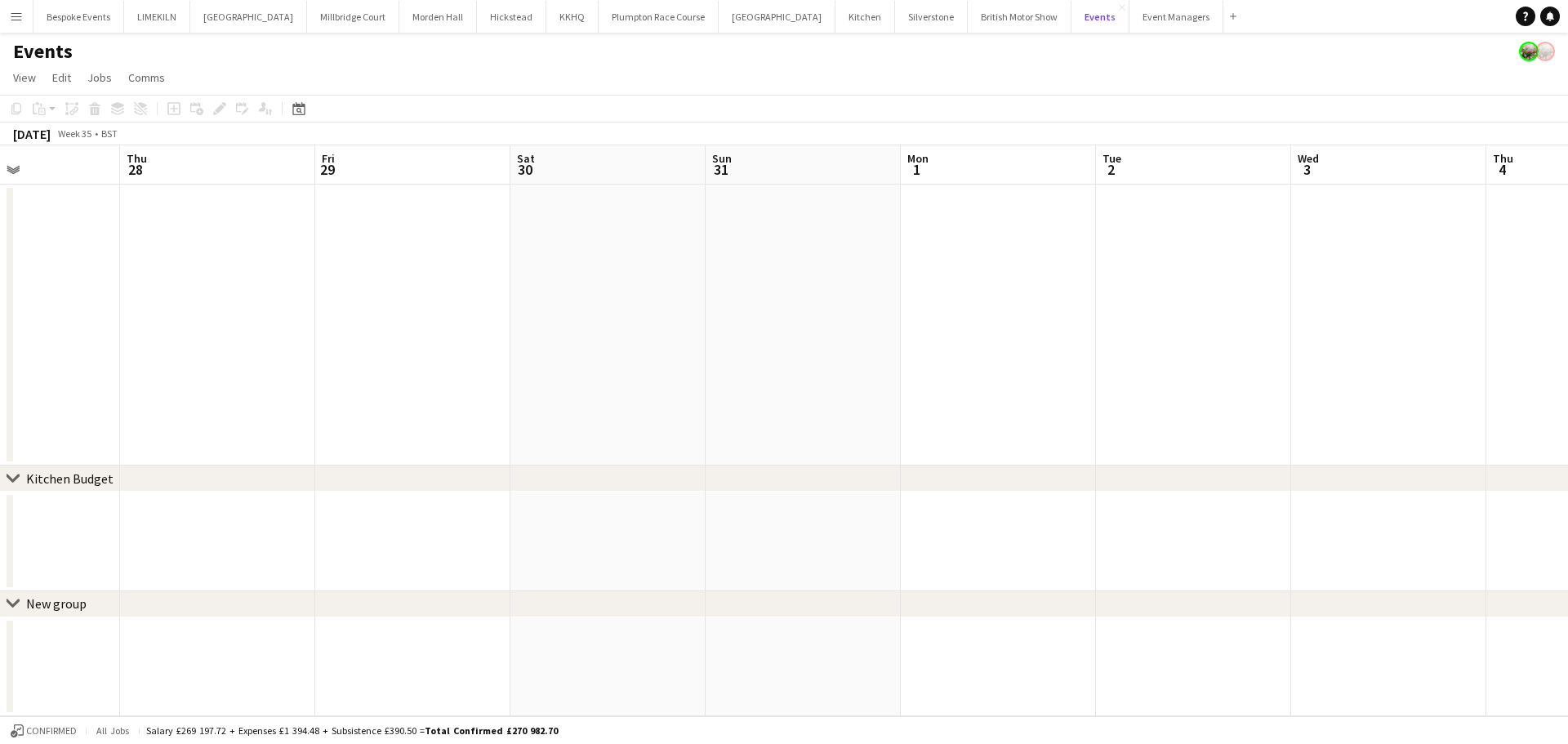
scroll to position [0, 465]
click at [80, 13] on button "Bespoke Events Close" at bounding box center [78, 17] width 90 height 32
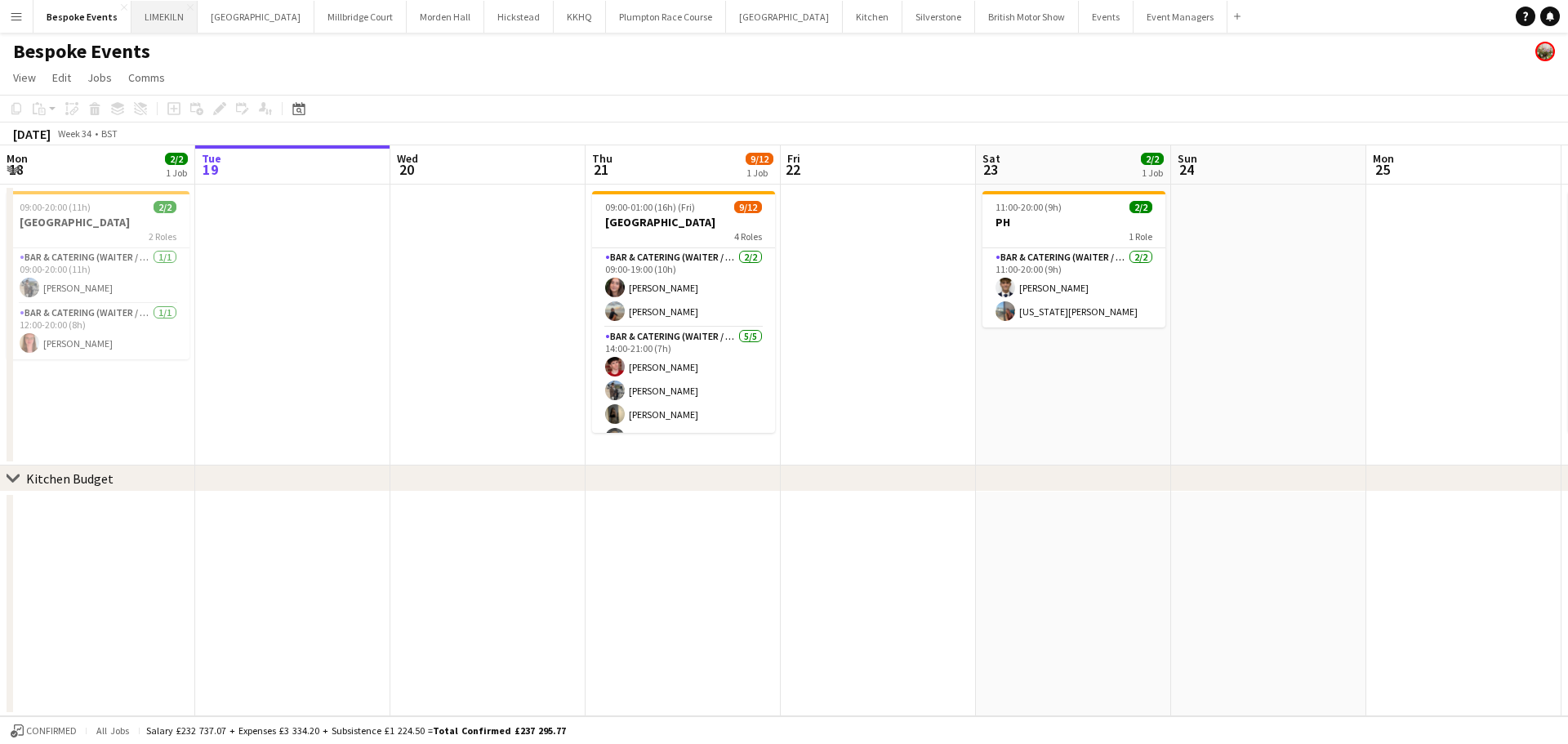
click at [147, 17] on button "LIMEKILN Close" at bounding box center [164, 17] width 66 height 32
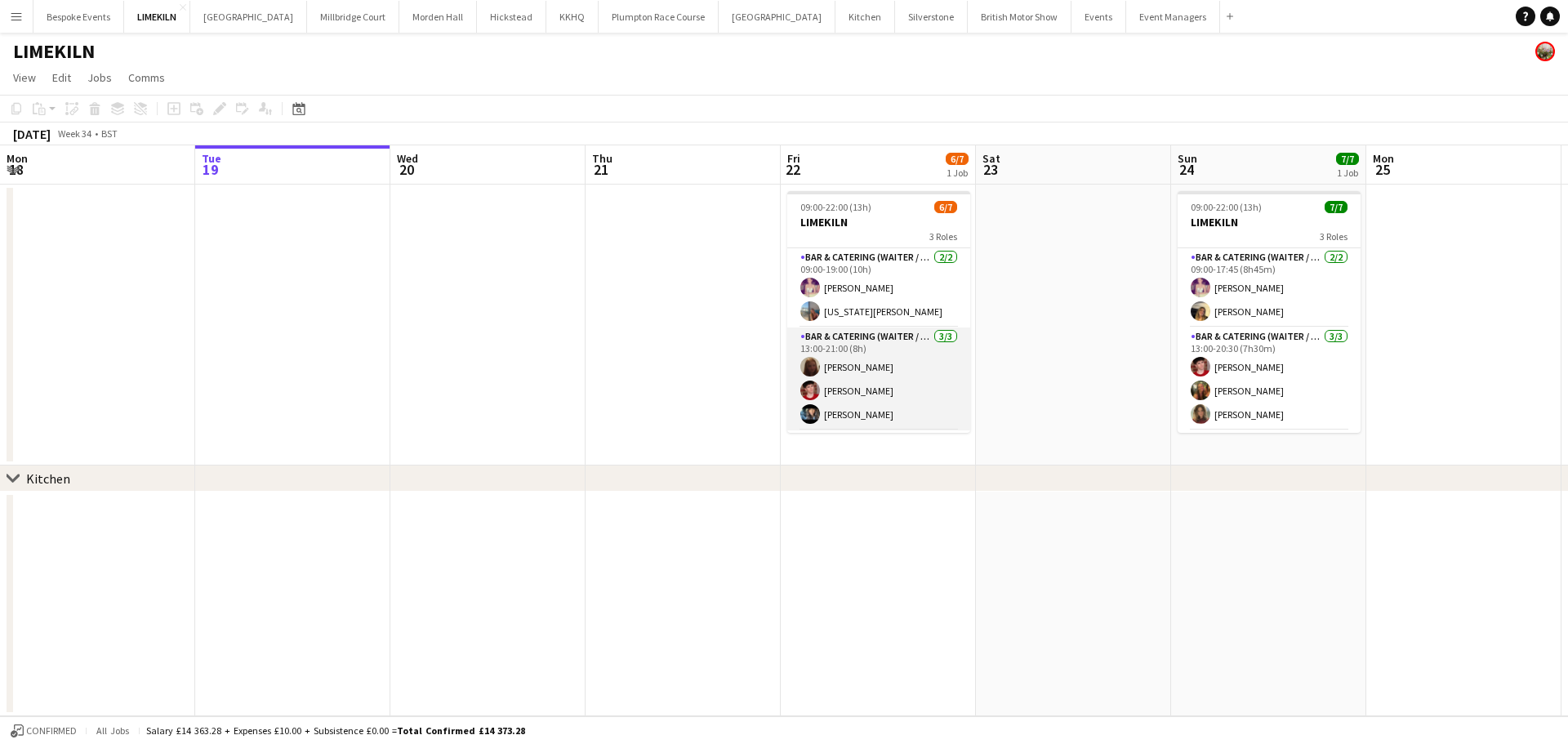
scroll to position [76, 0]
click at [904, 375] on app-card-role "Bar & Catering (Waiter / waitress) 4A [DATE] 14:30-22:00 (7h30m) [PERSON_NAME] …" at bounding box center [878, 393] width 183 height 79
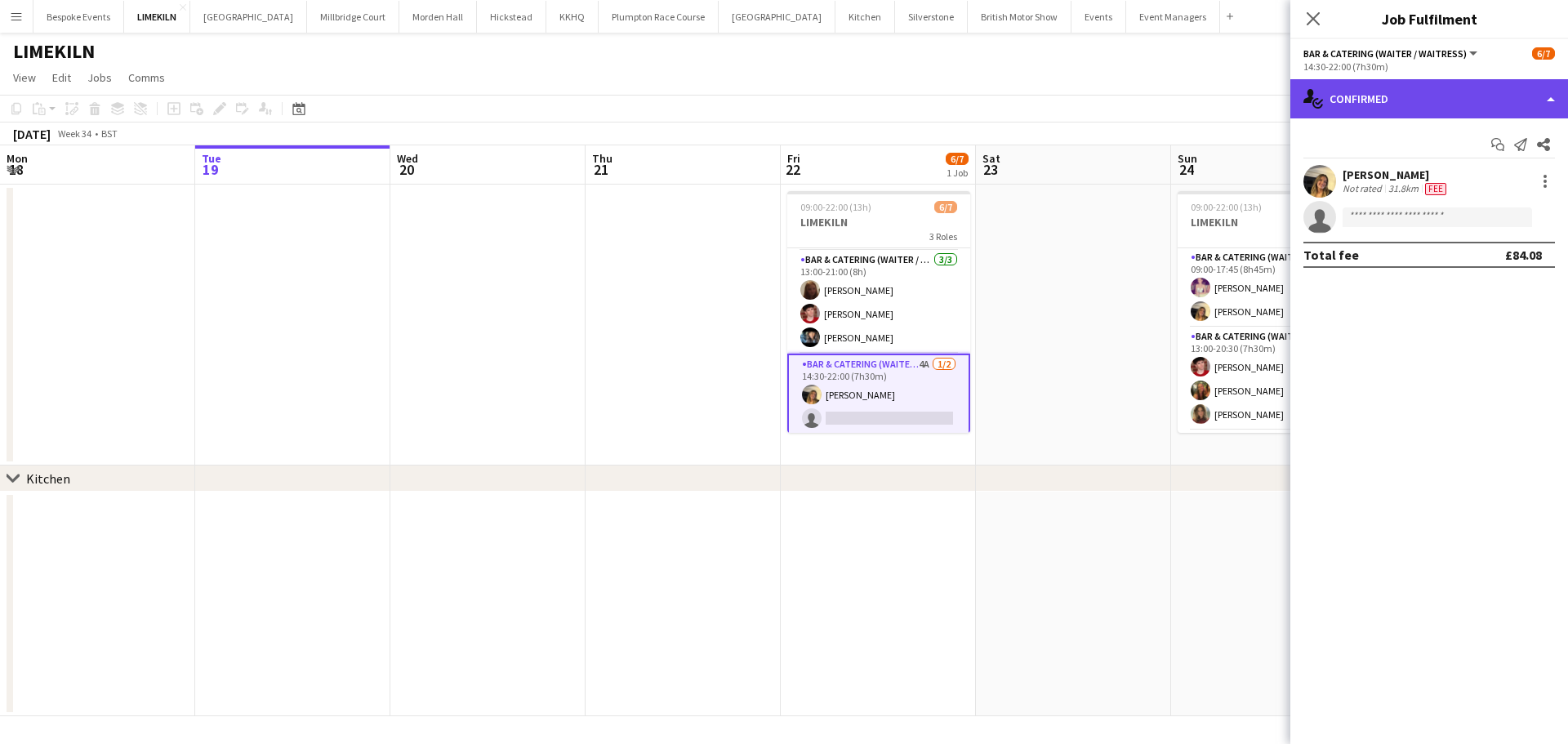
click at [1355, 107] on div "single-neutral-actions-check-2 Confirmed" at bounding box center [1429, 98] width 278 height 39
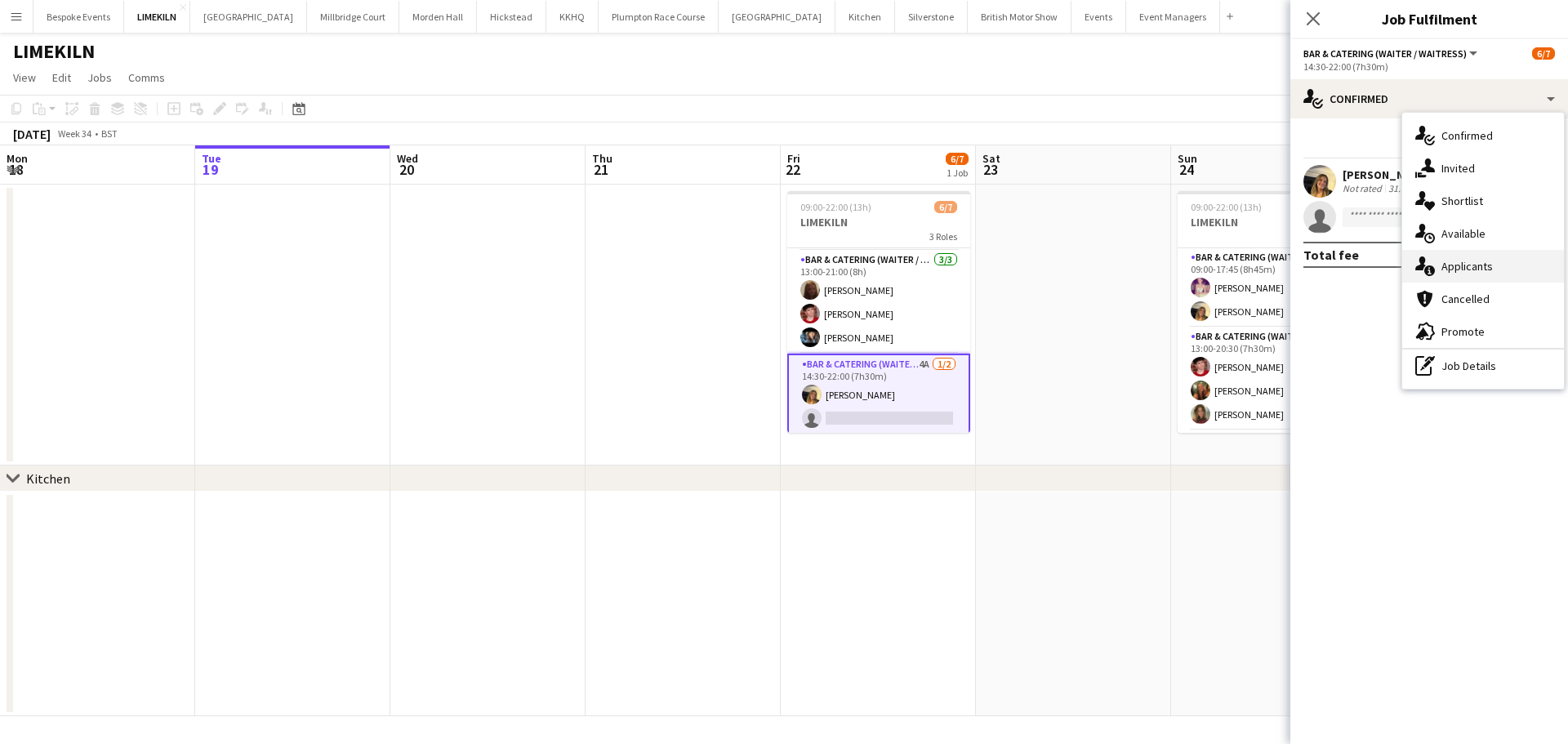
click at [1468, 278] on div "single-neutral-actions-information Applicants" at bounding box center [1483, 266] width 162 height 32
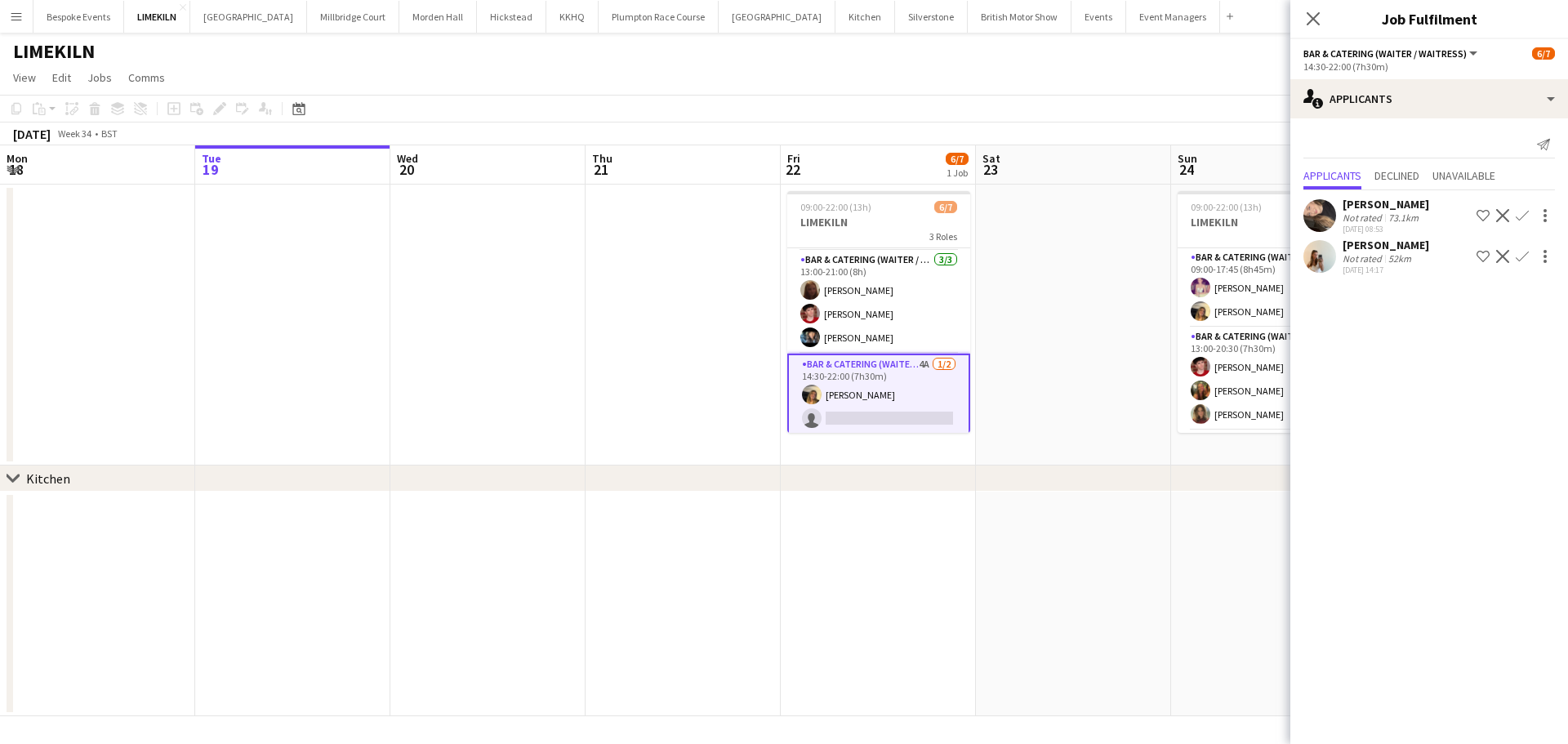
click at [1129, 387] on app-date-cell at bounding box center [1073, 325] width 195 height 281
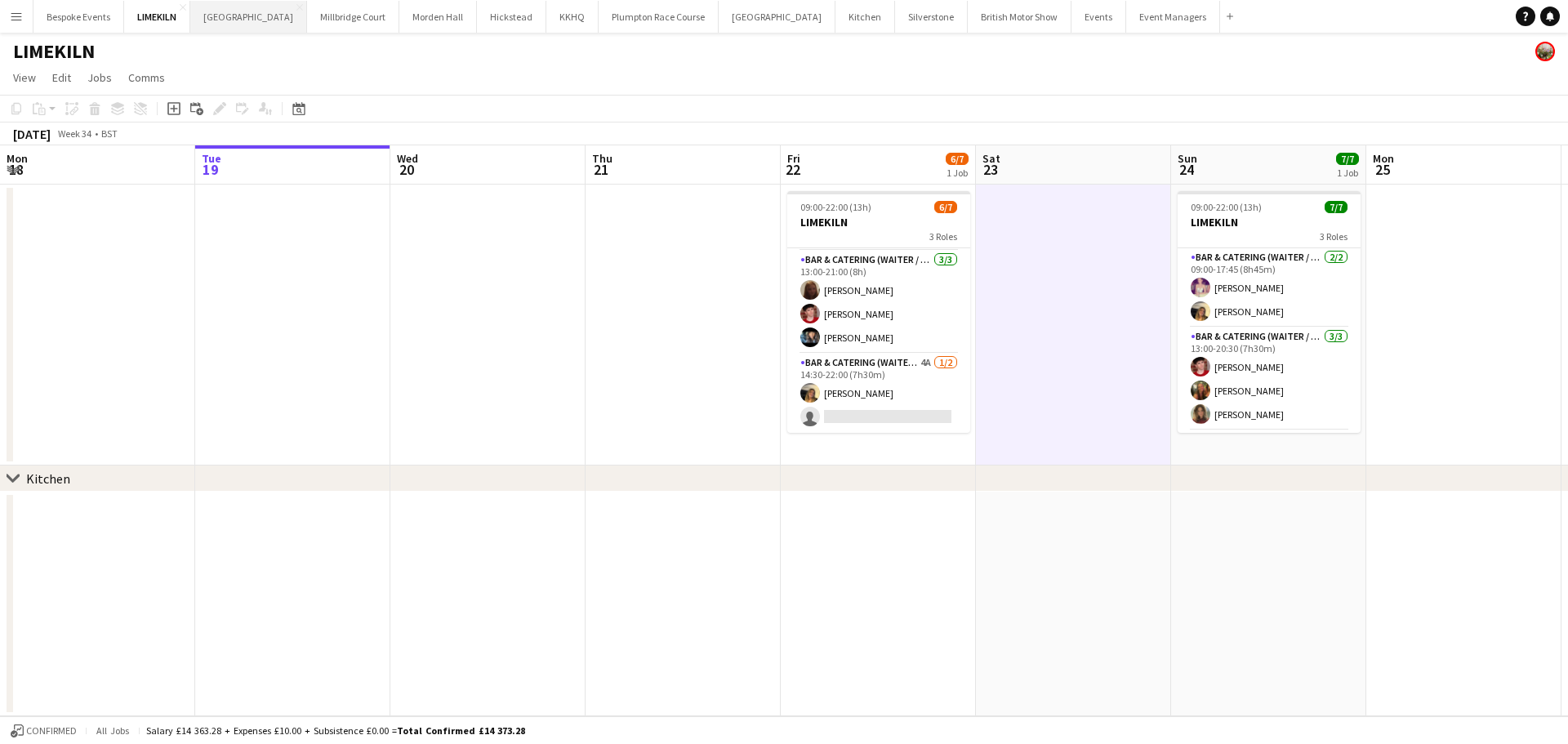
click at [241, 12] on button "[GEOGRAPHIC_DATA] Close" at bounding box center [248, 17] width 117 height 32
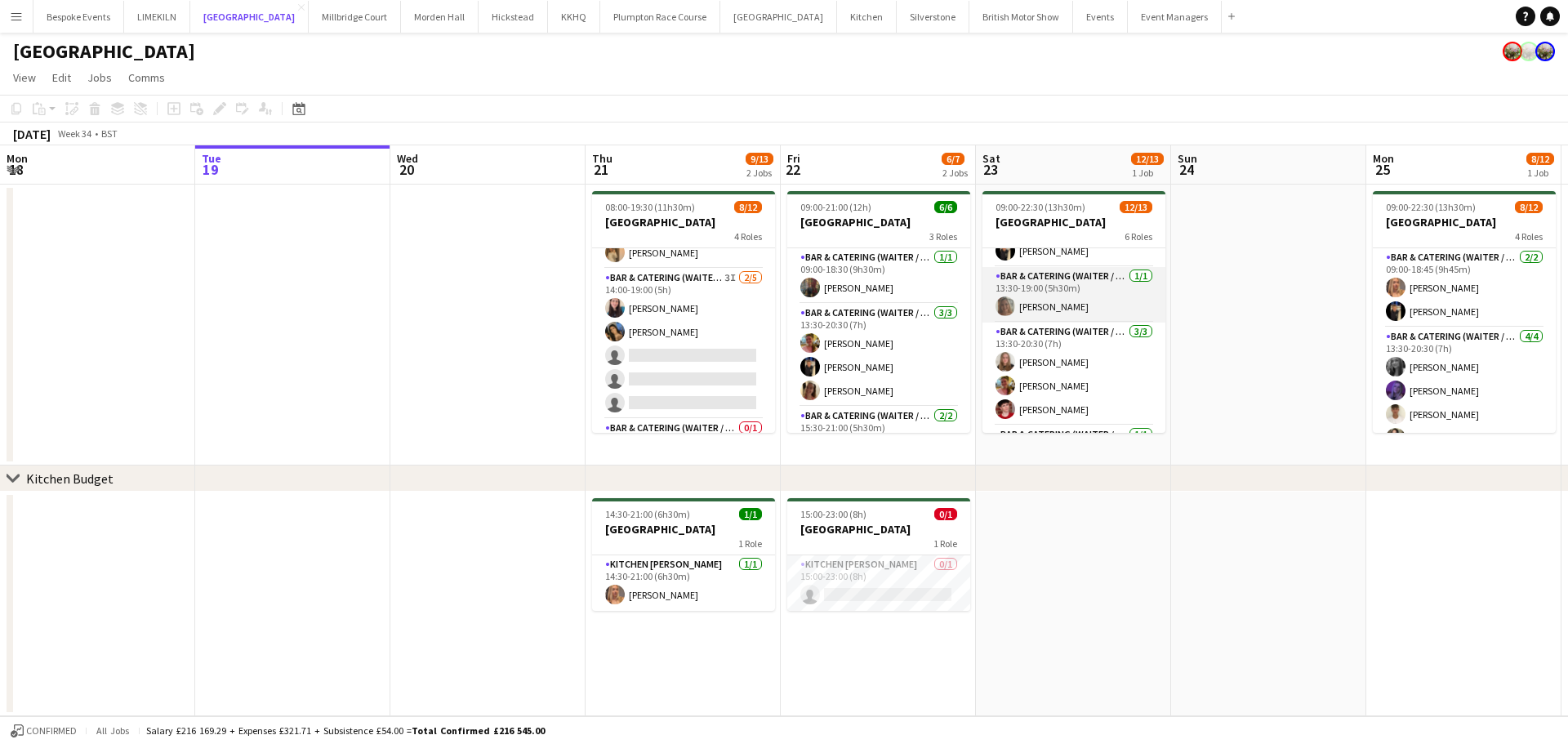
scroll to position [54, 0]
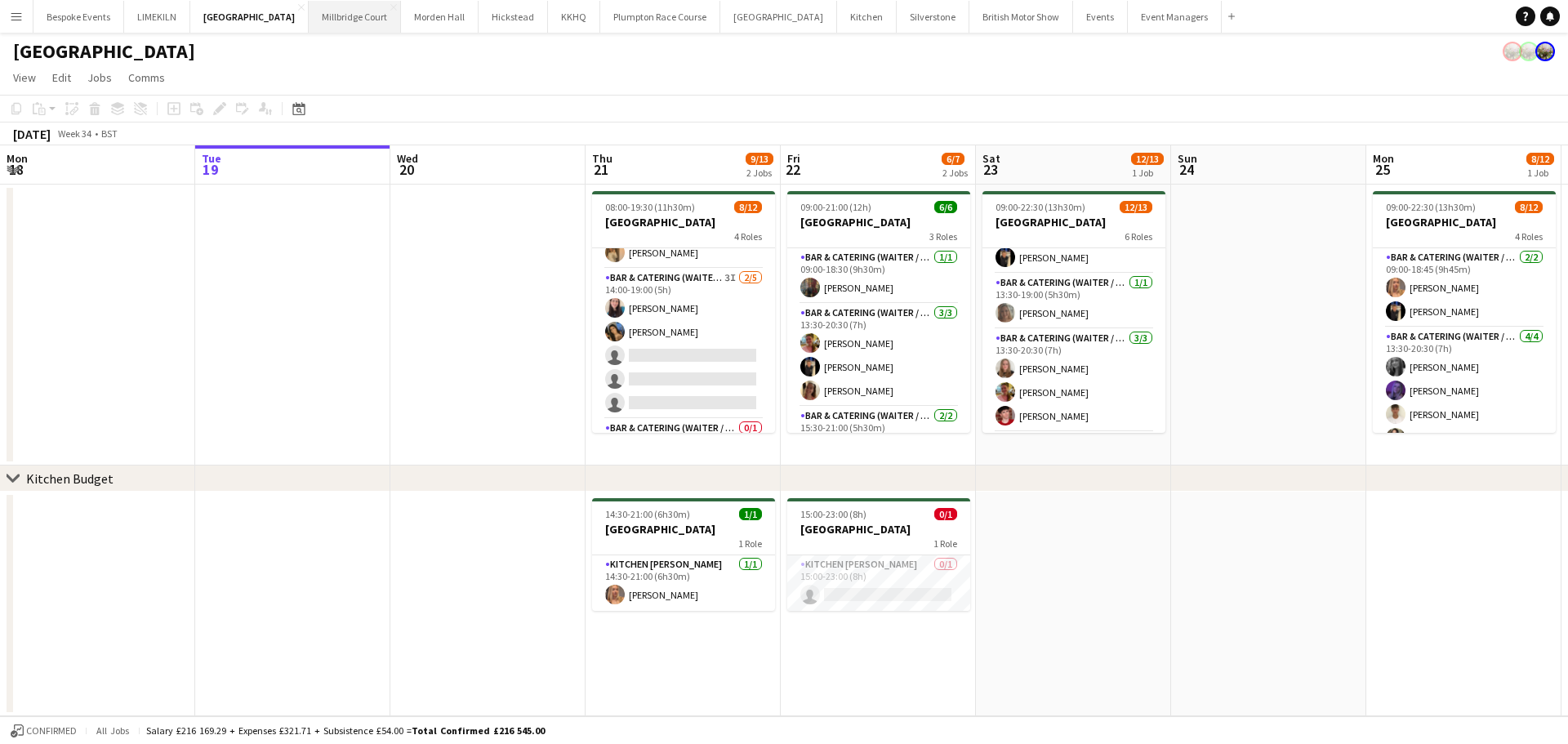
click at [325, 26] on button "[GEOGRAPHIC_DATA]" at bounding box center [354, 17] width 92 height 32
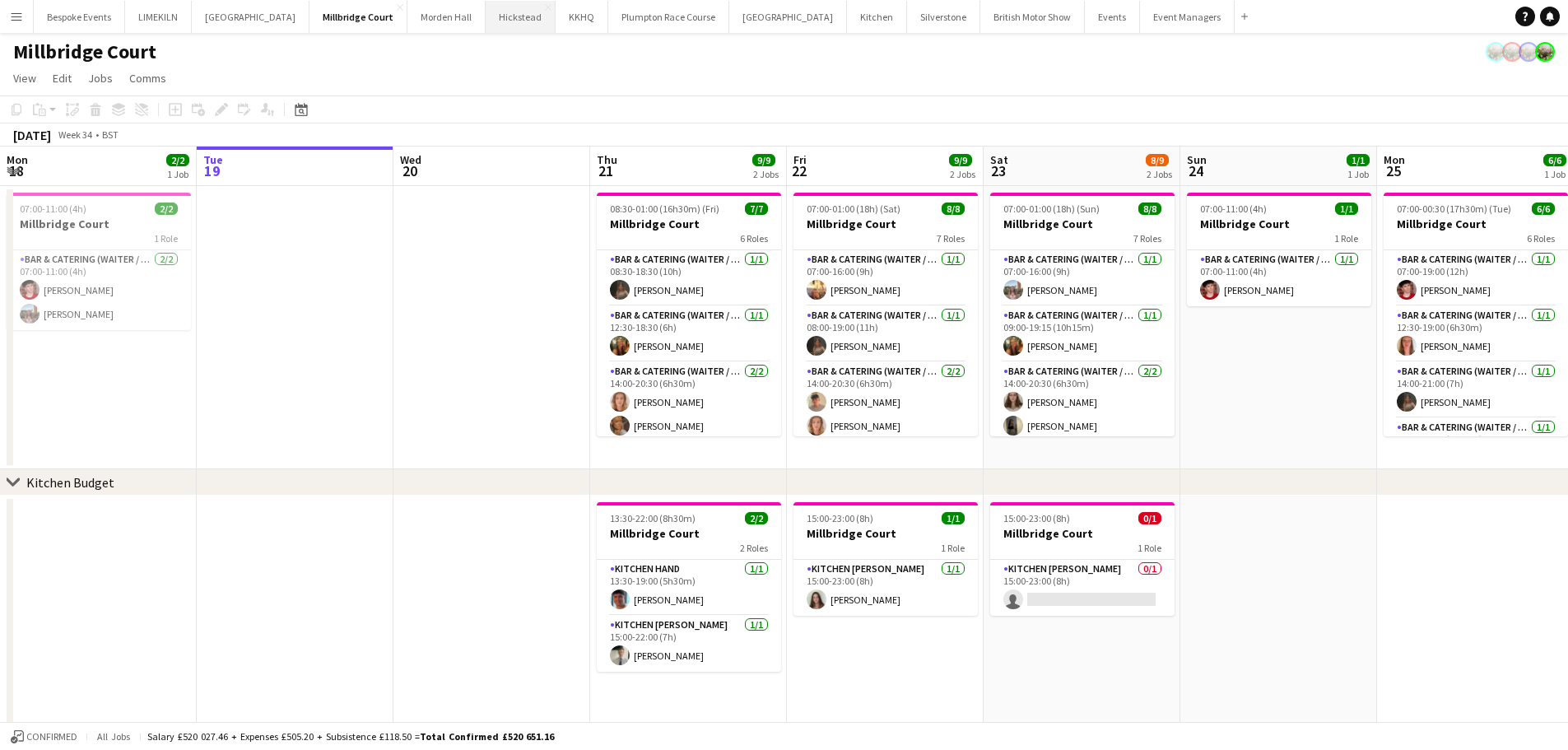
click at [486, 21] on button "Hickstead Close" at bounding box center [521, 17] width 70 height 32
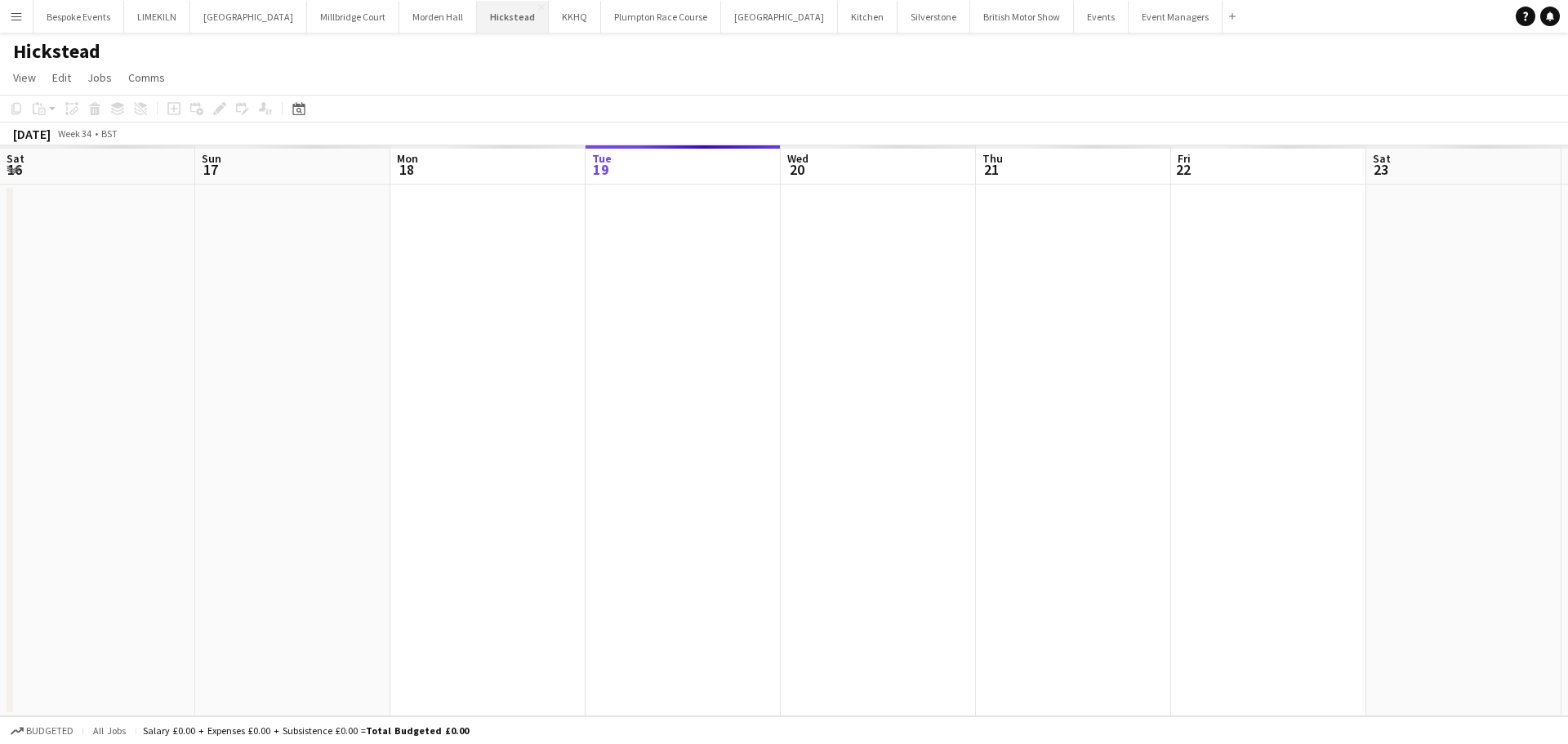
scroll to position [0, 390]
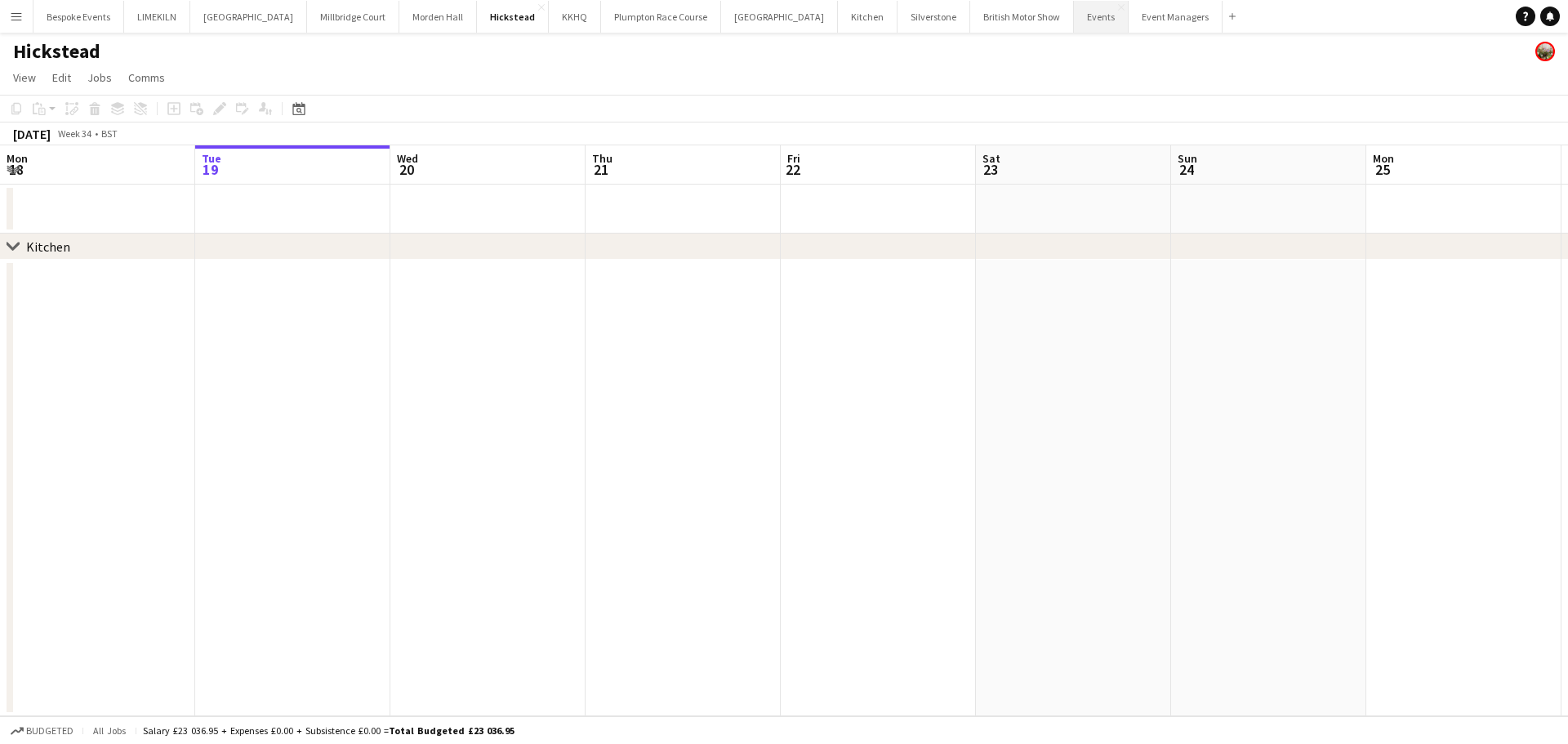
click at [1074, 26] on button "Events Close" at bounding box center [1102, 17] width 55 height 32
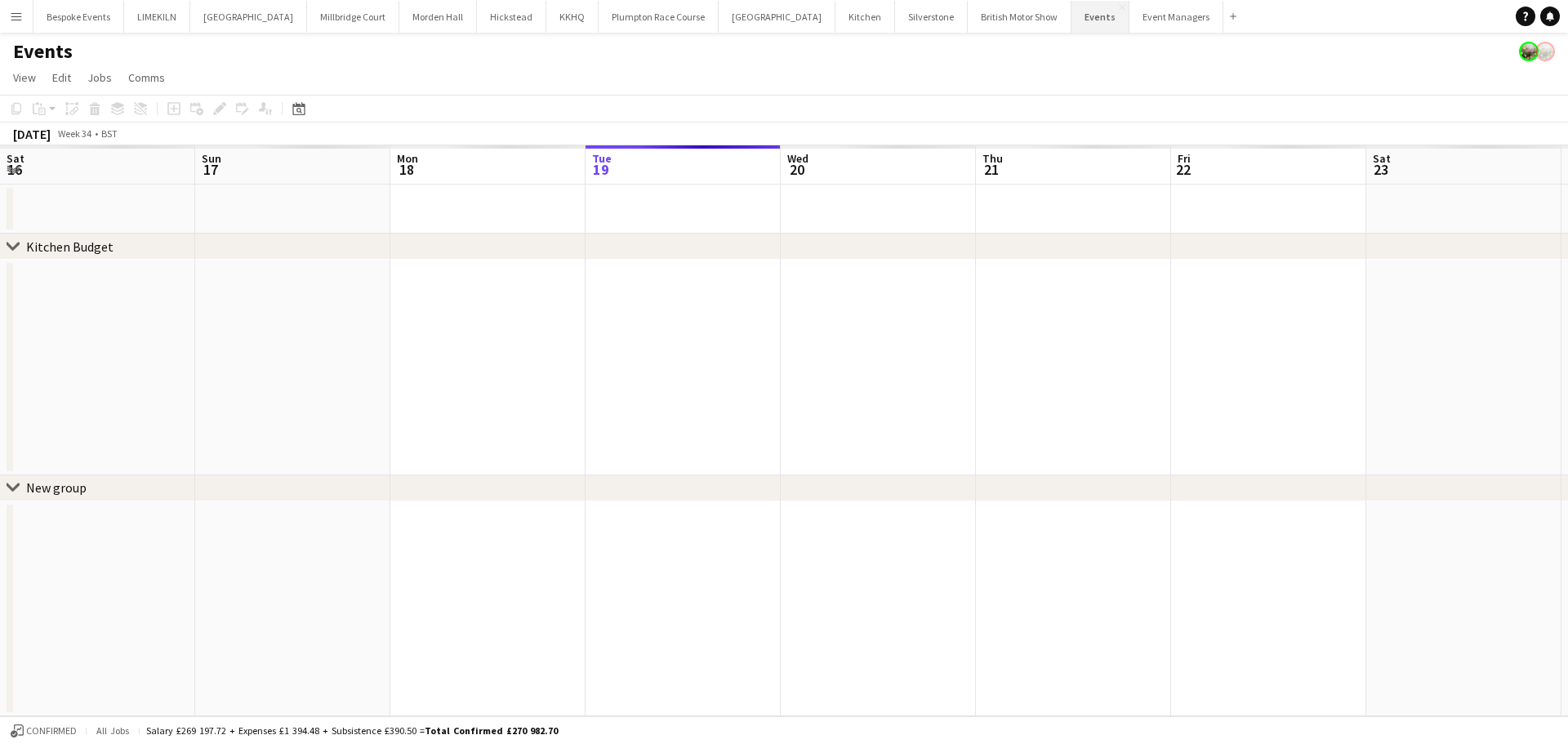
scroll to position [0, 390]
